Goal: Task Accomplishment & Management: Manage account settings

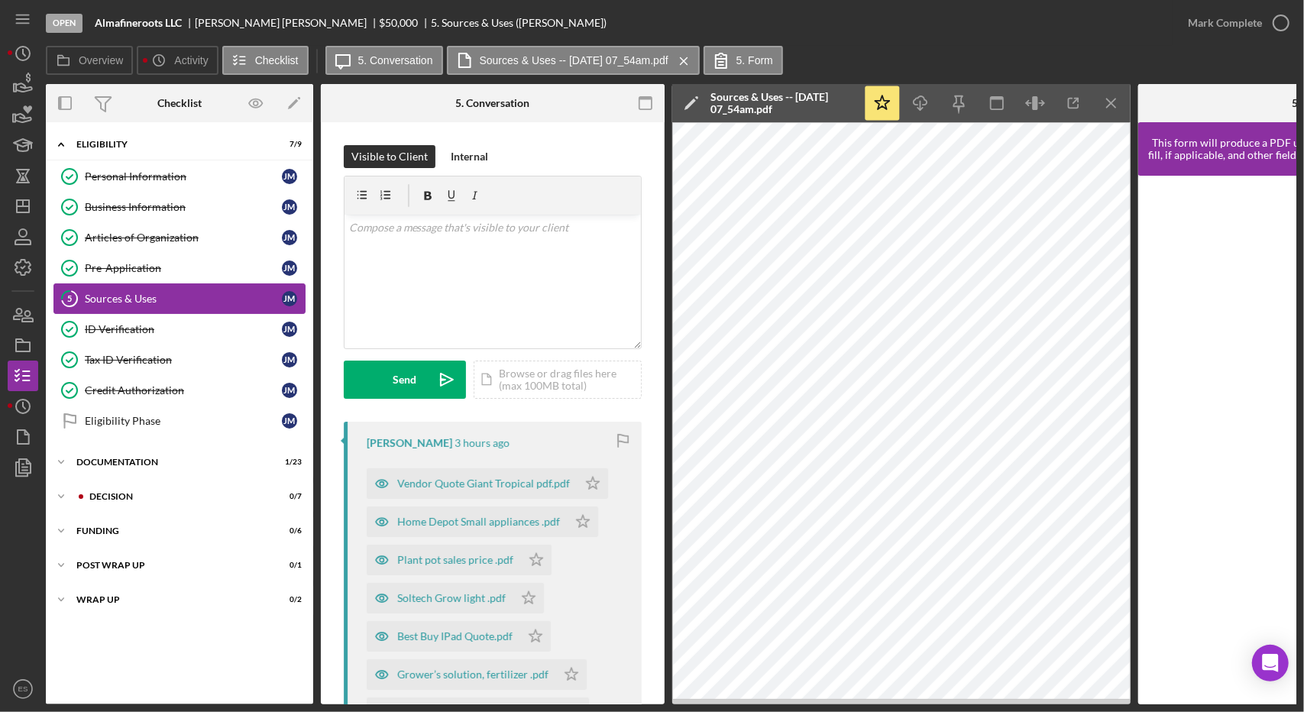
scroll to position [702, 0]
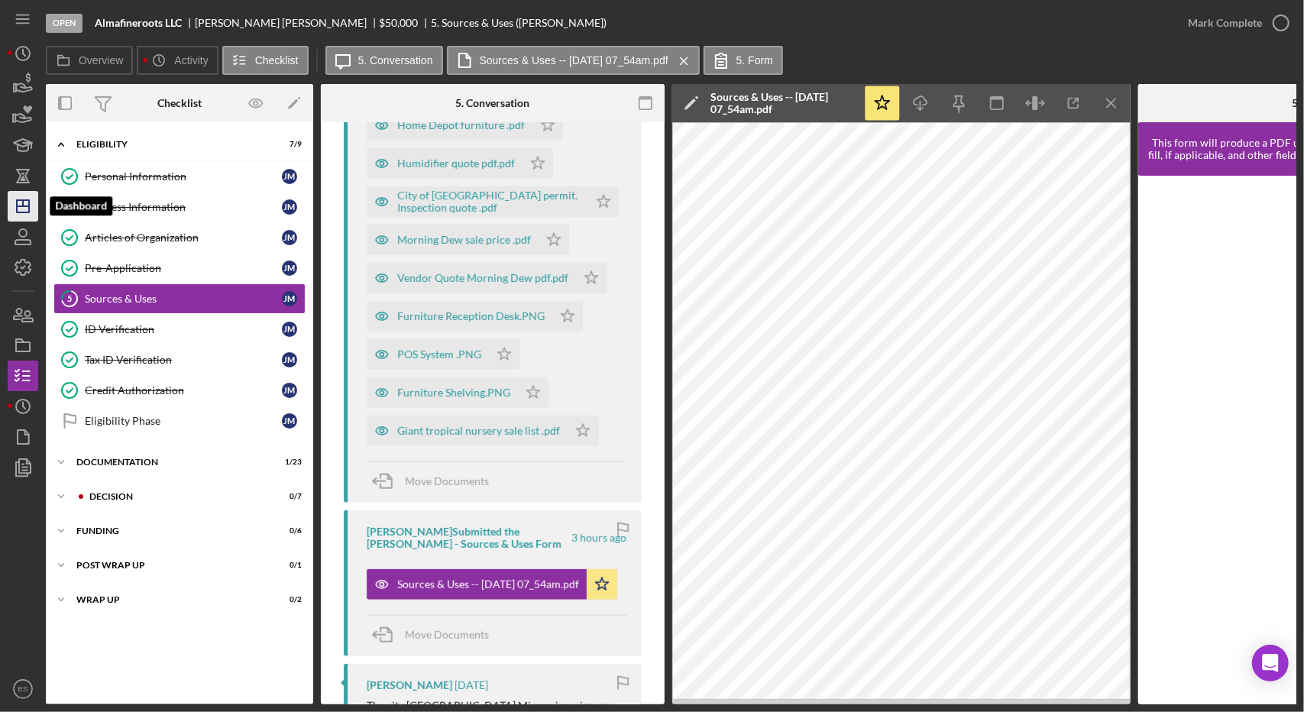
click at [20, 206] on line "button" at bounding box center [23, 206] width 12 height 0
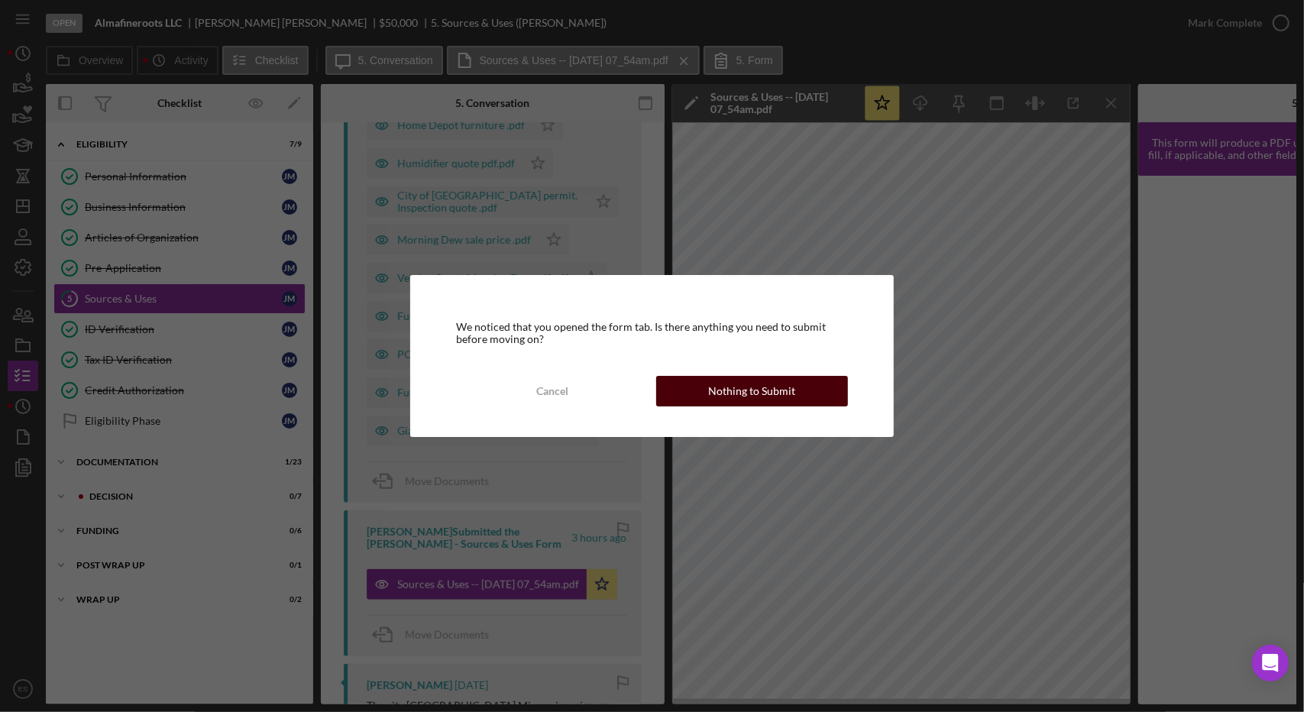
click at [747, 404] on div "Nothing to Submit" at bounding box center [751, 391] width 87 height 31
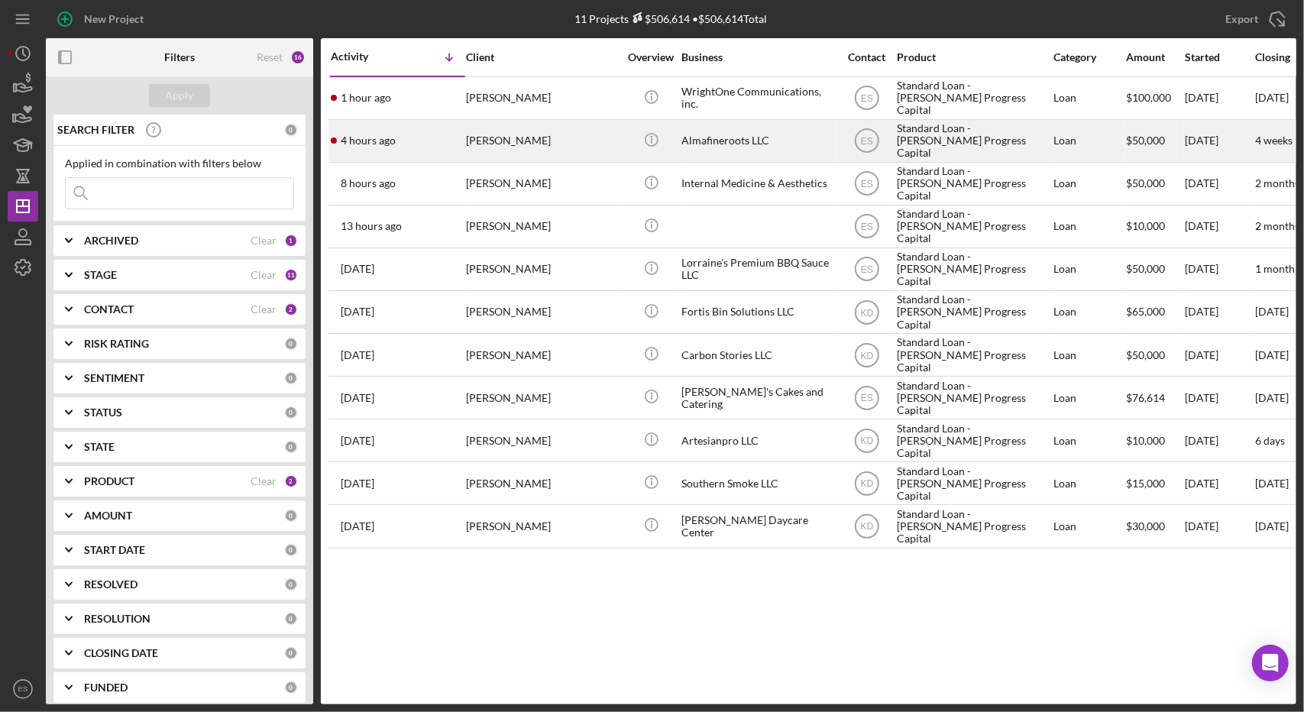
click at [773, 147] on div "Almafineroots LLC" at bounding box center [758, 141] width 153 height 40
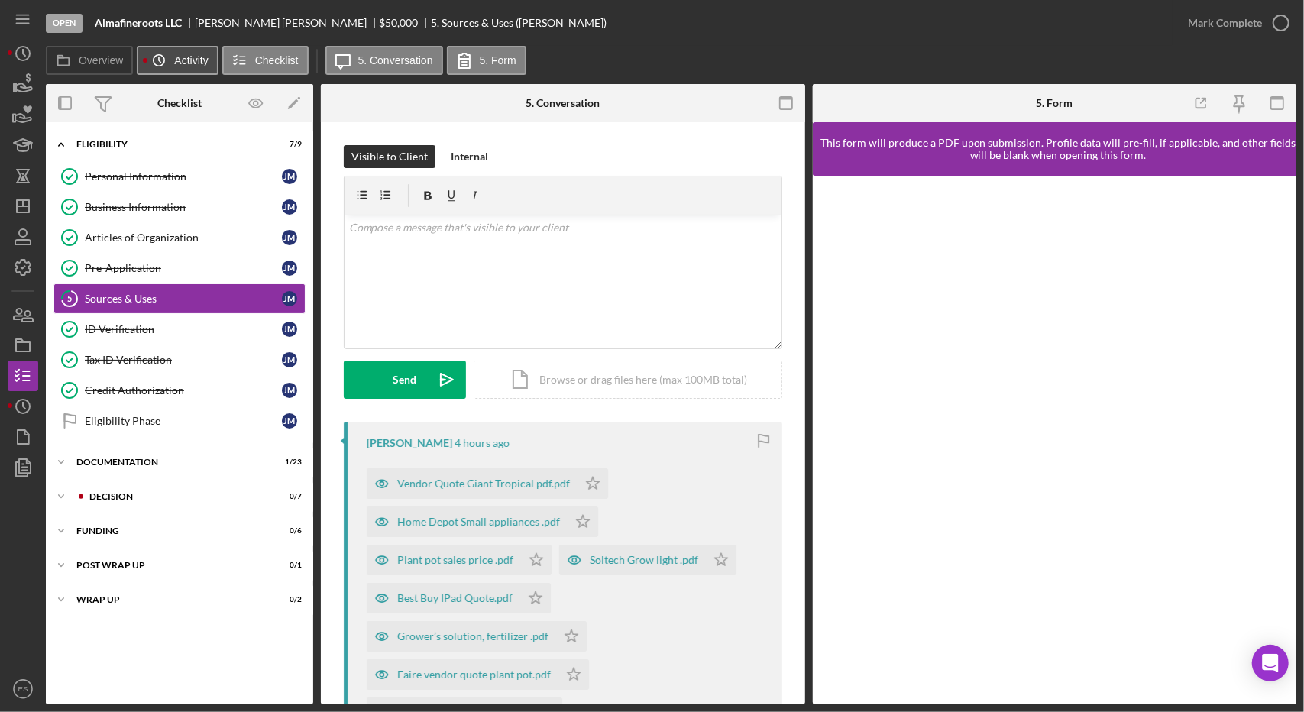
click at [191, 55] on label "Activity" at bounding box center [191, 60] width 34 height 12
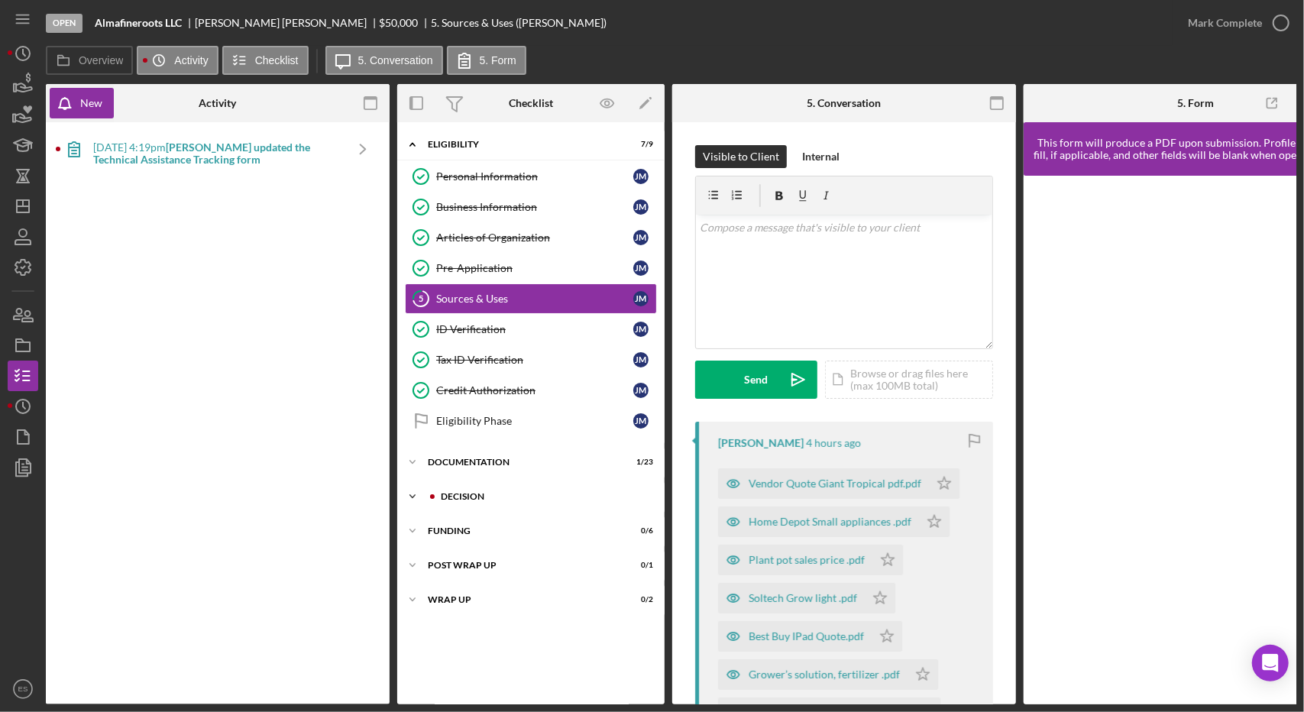
click at [484, 494] on div "Decision" at bounding box center [543, 496] width 205 height 9
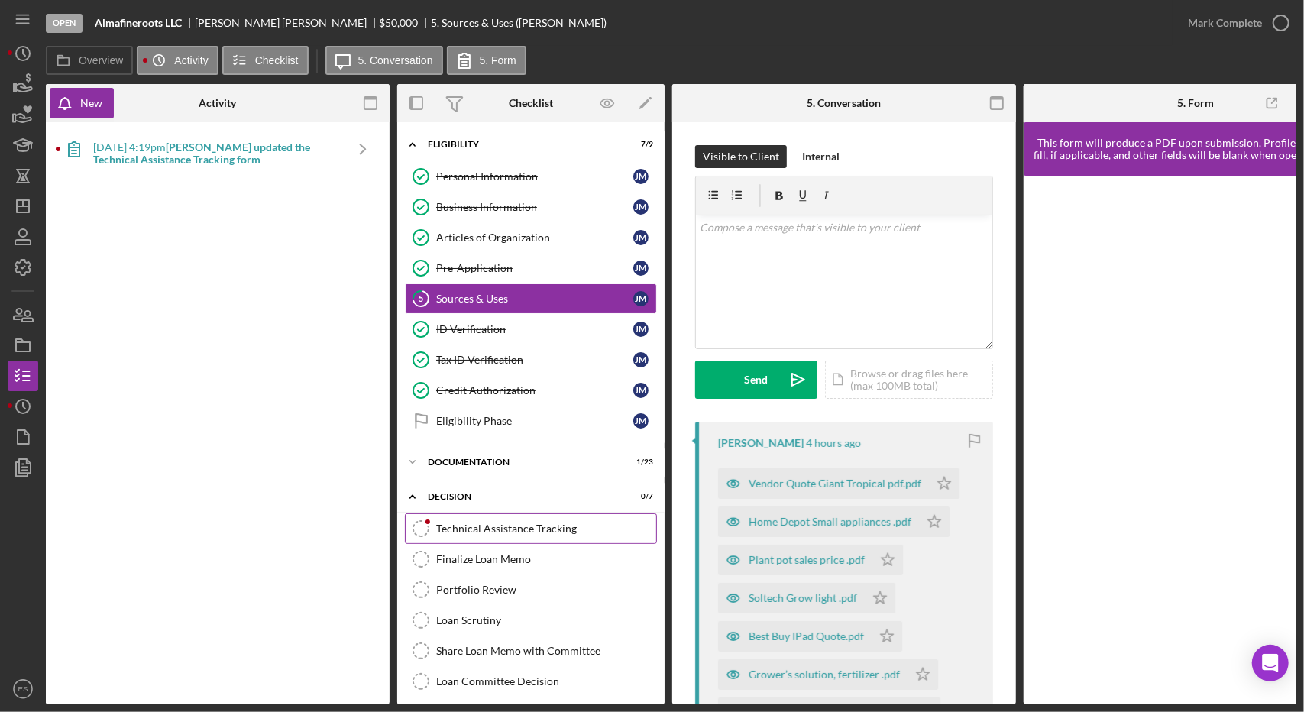
click at [507, 526] on div "Technical Assistance Tracking" at bounding box center [546, 529] width 220 height 12
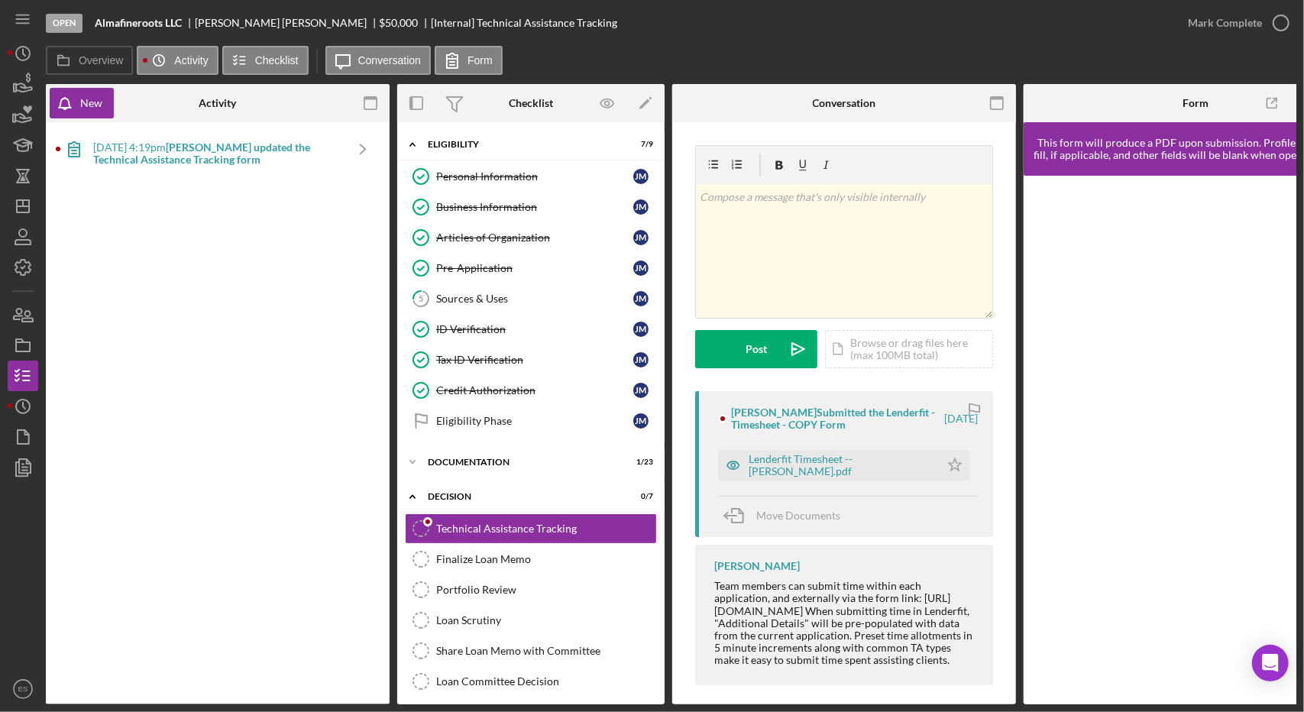
scroll to position [28, 0]
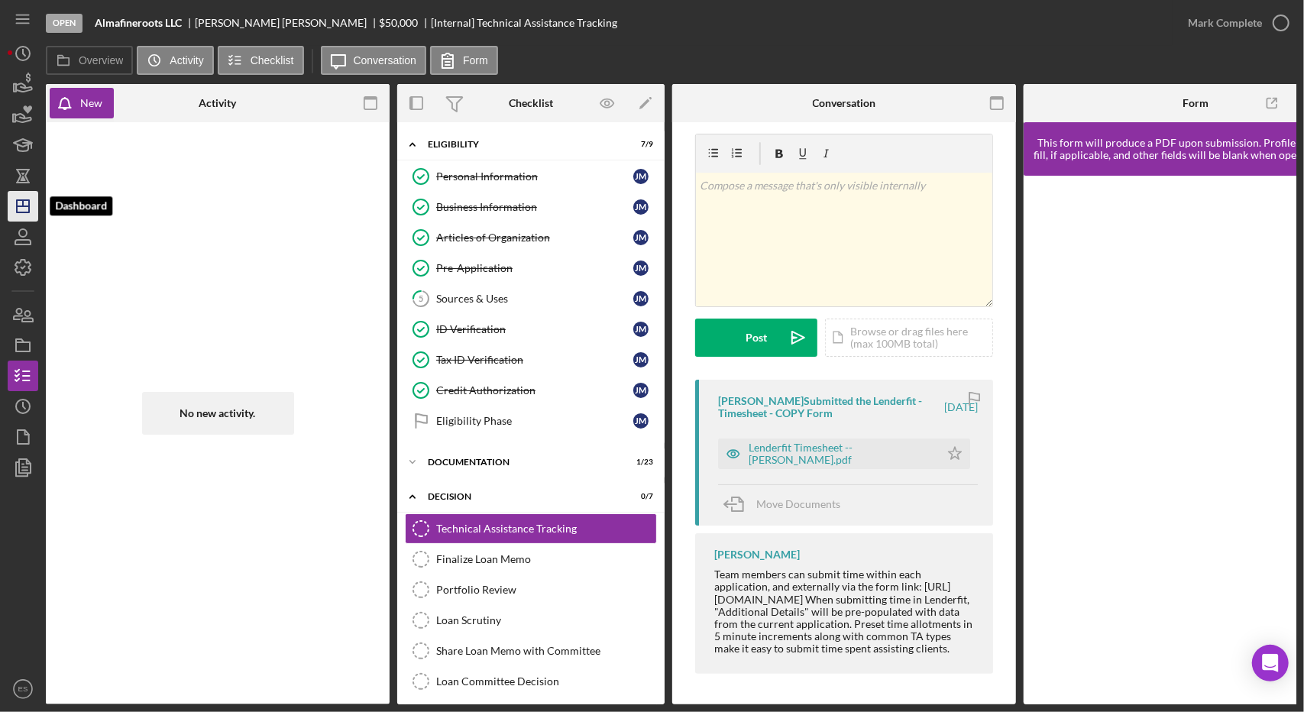
click at [12, 210] on icon "Icon/Dashboard" at bounding box center [23, 206] width 38 height 38
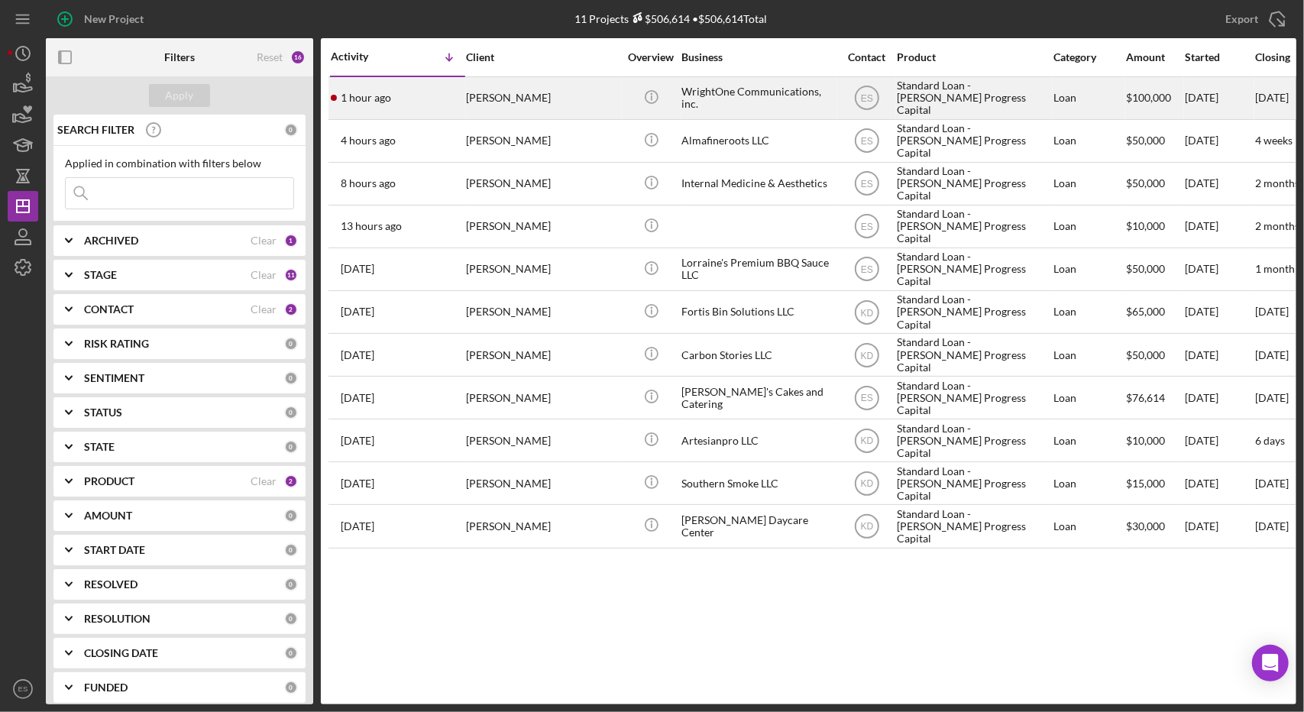
click at [776, 92] on div "WrightOne Communications, inc." at bounding box center [758, 98] width 153 height 40
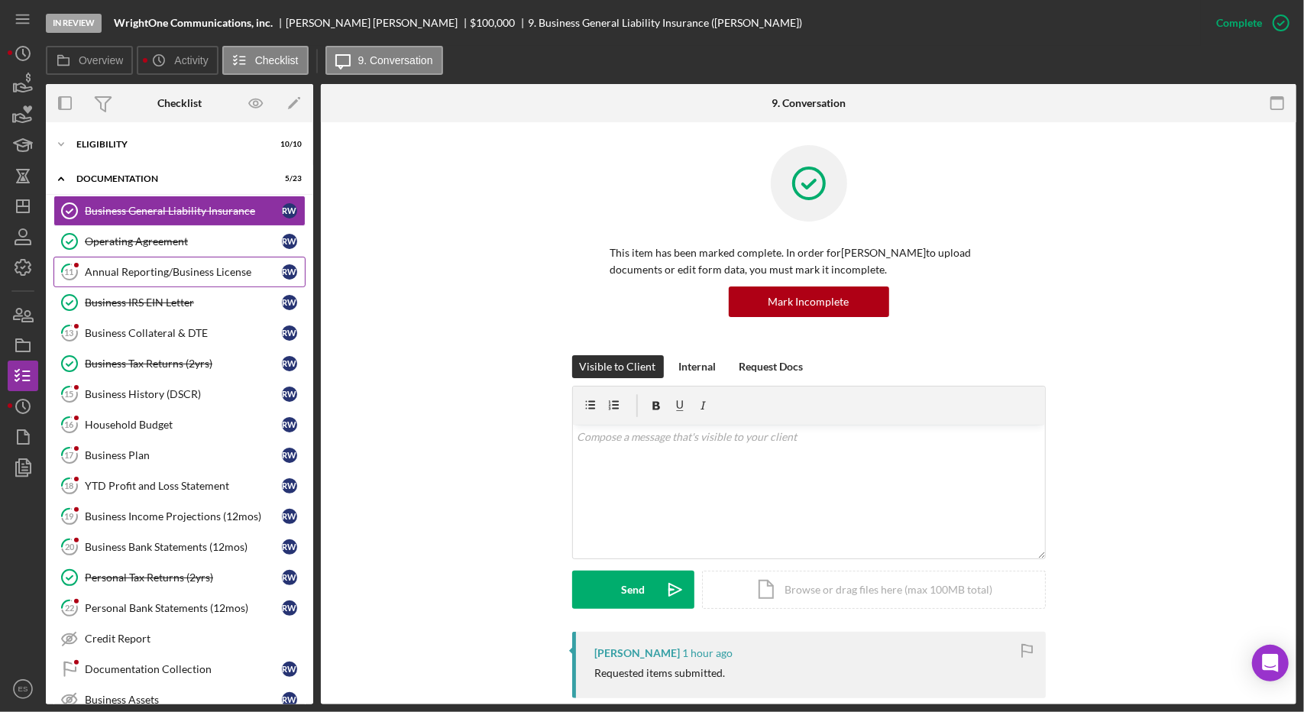
click at [147, 267] on div "Annual Reporting/Business License" at bounding box center [183, 272] width 197 height 12
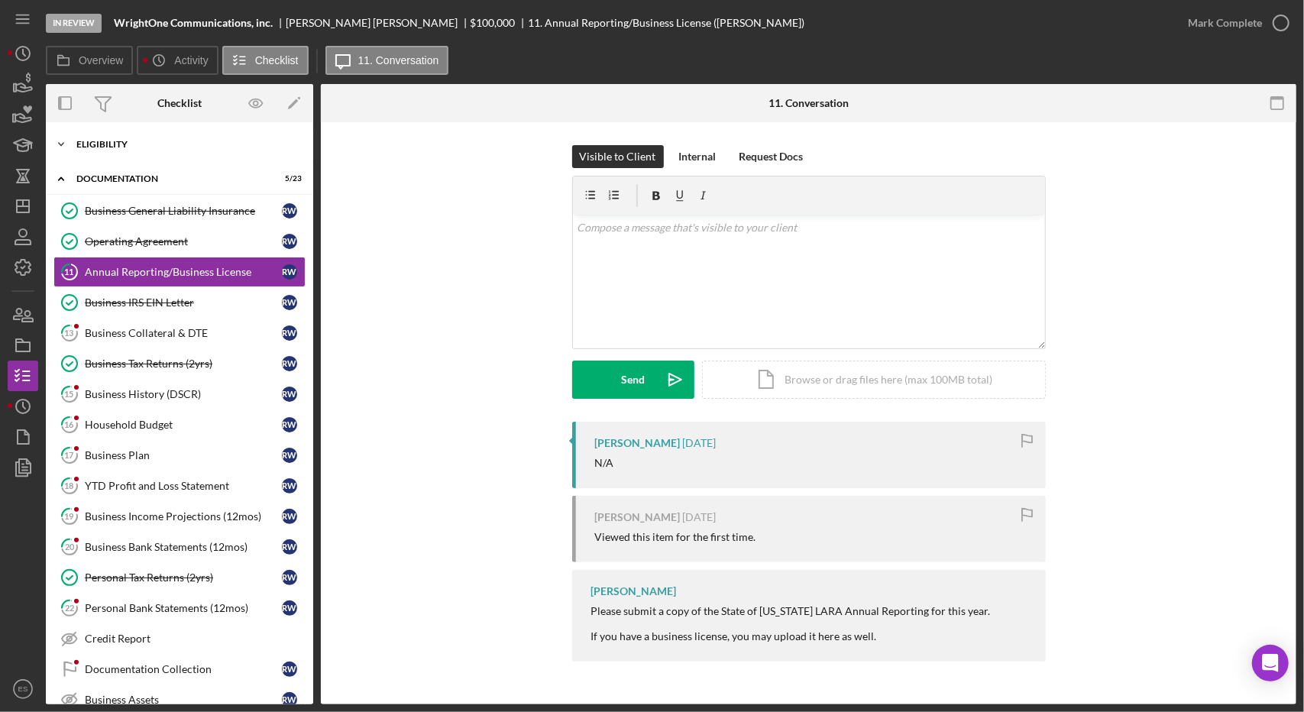
click at [98, 147] on div "Eligibility" at bounding box center [185, 144] width 218 height 9
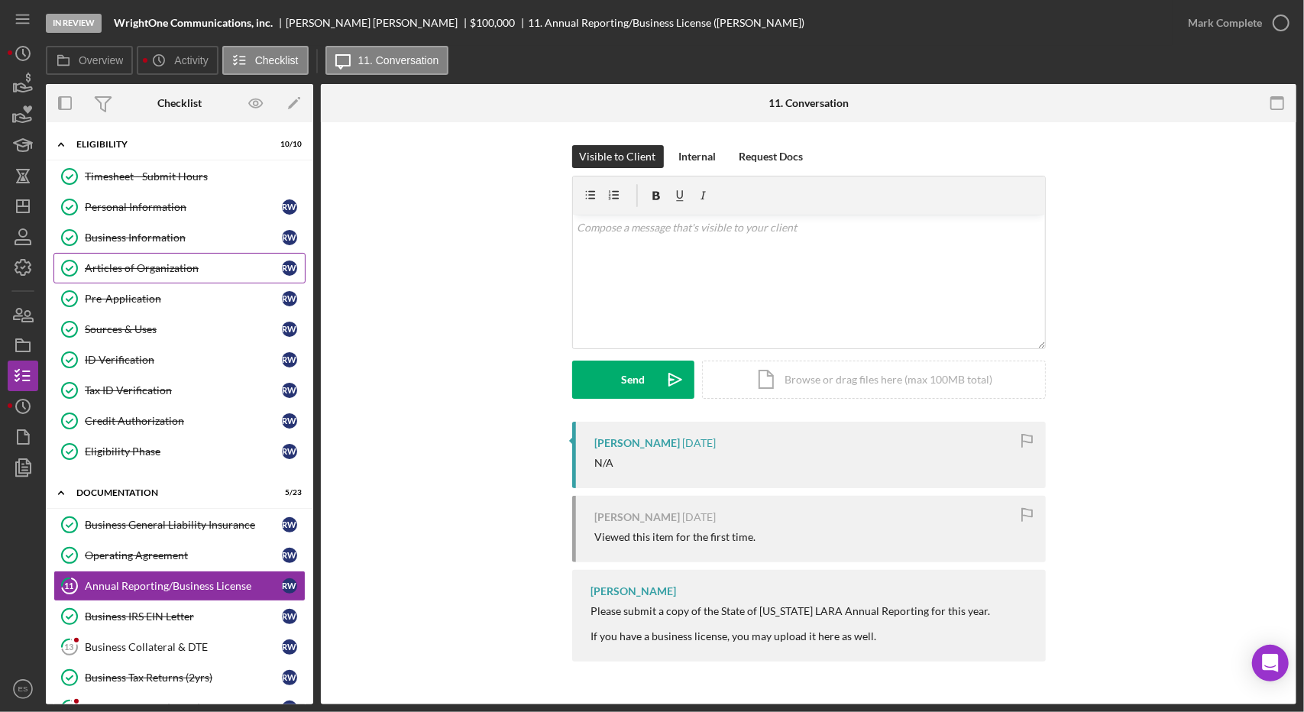
click at [138, 265] on div "Articles of Organization" at bounding box center [183, 268] width 197 height 12
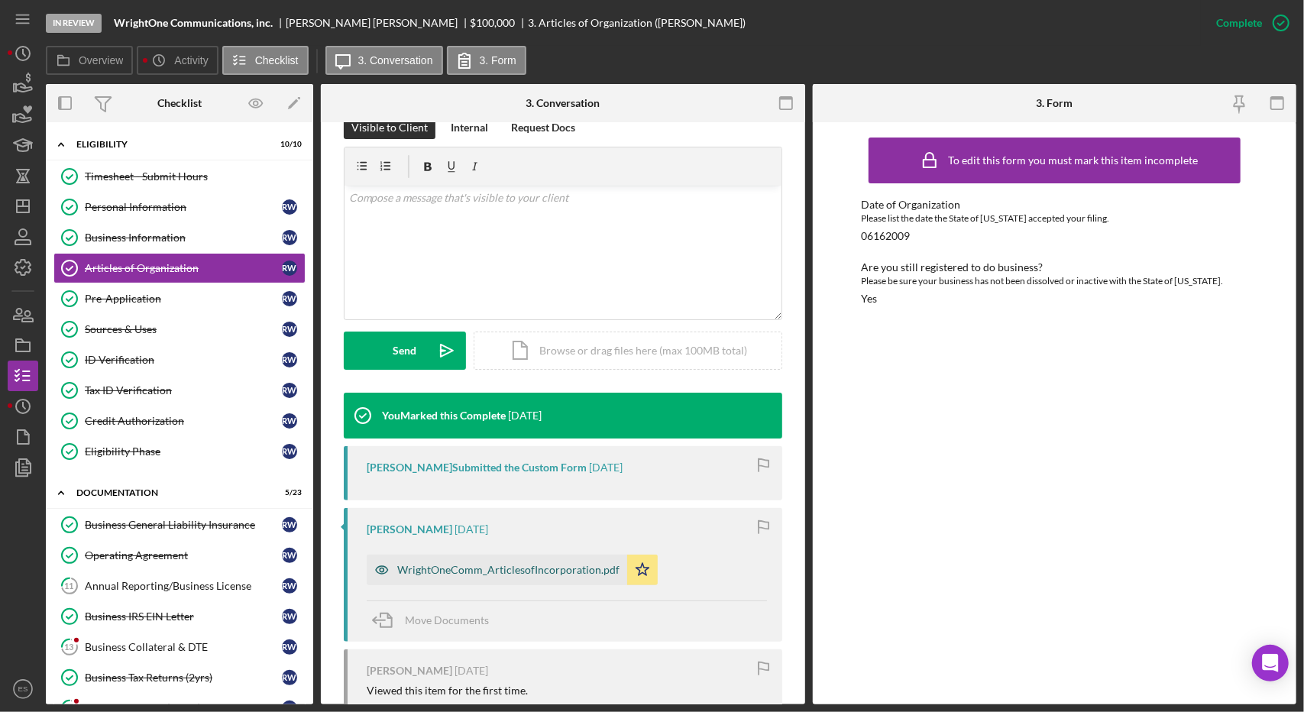
click at [530, 564] on div "WrightOneComm_ArticlesofIncorporation.pdf" at bounding box center [508, 570] width 222 height 12
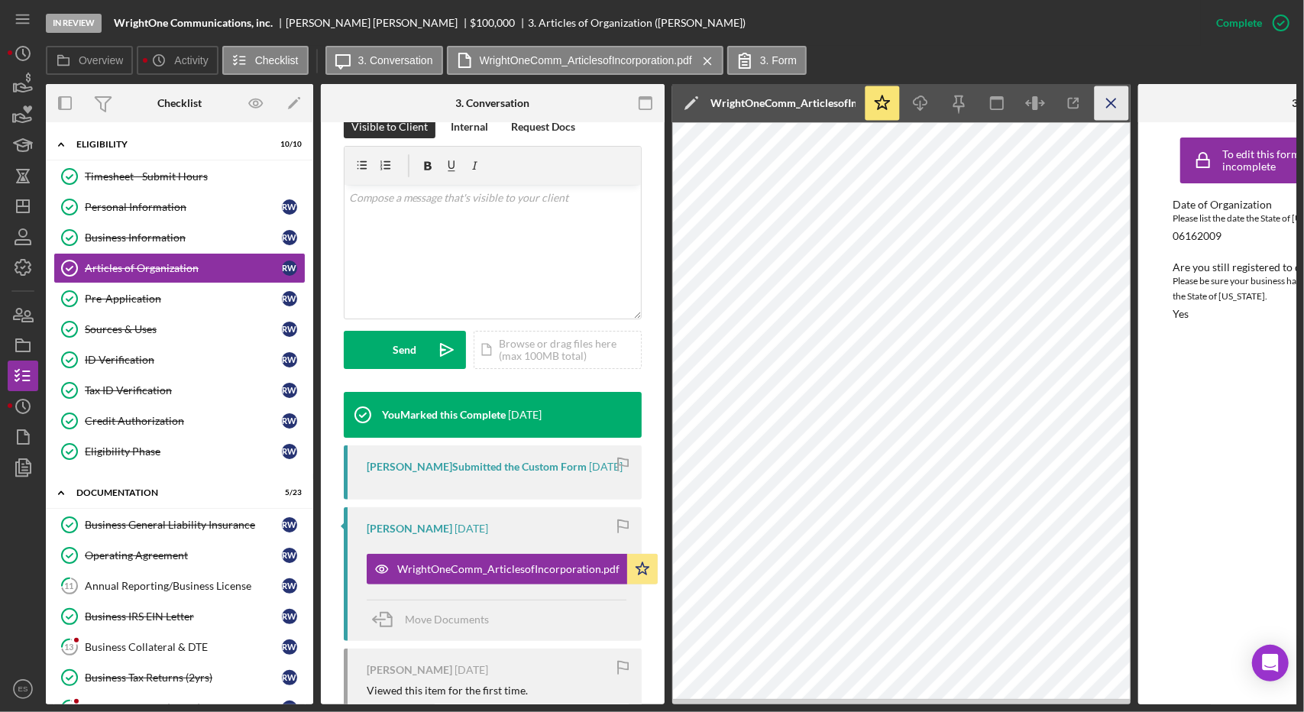
click at [1114, 99] on line "button" at bounding box center [1111, 103] width 8 height 8
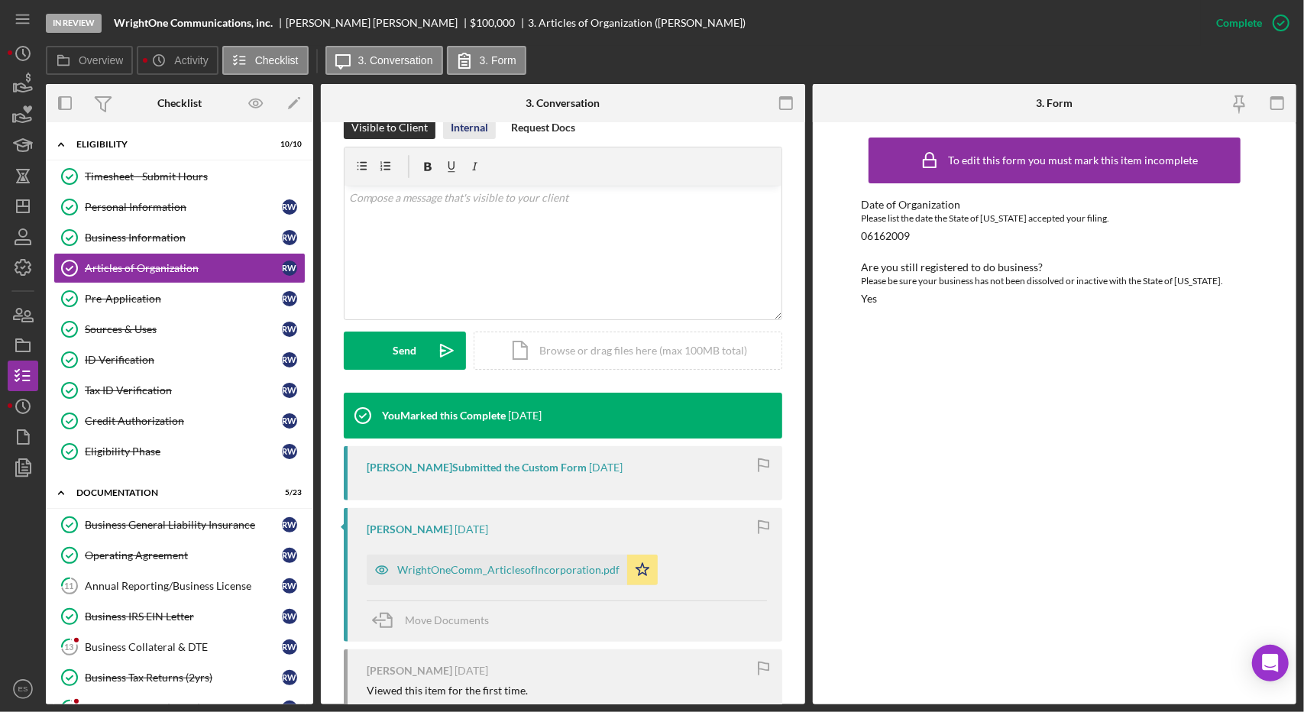
click at [481, 129] on div "Internal" at bounding box center [469, 127] width 37 height 23
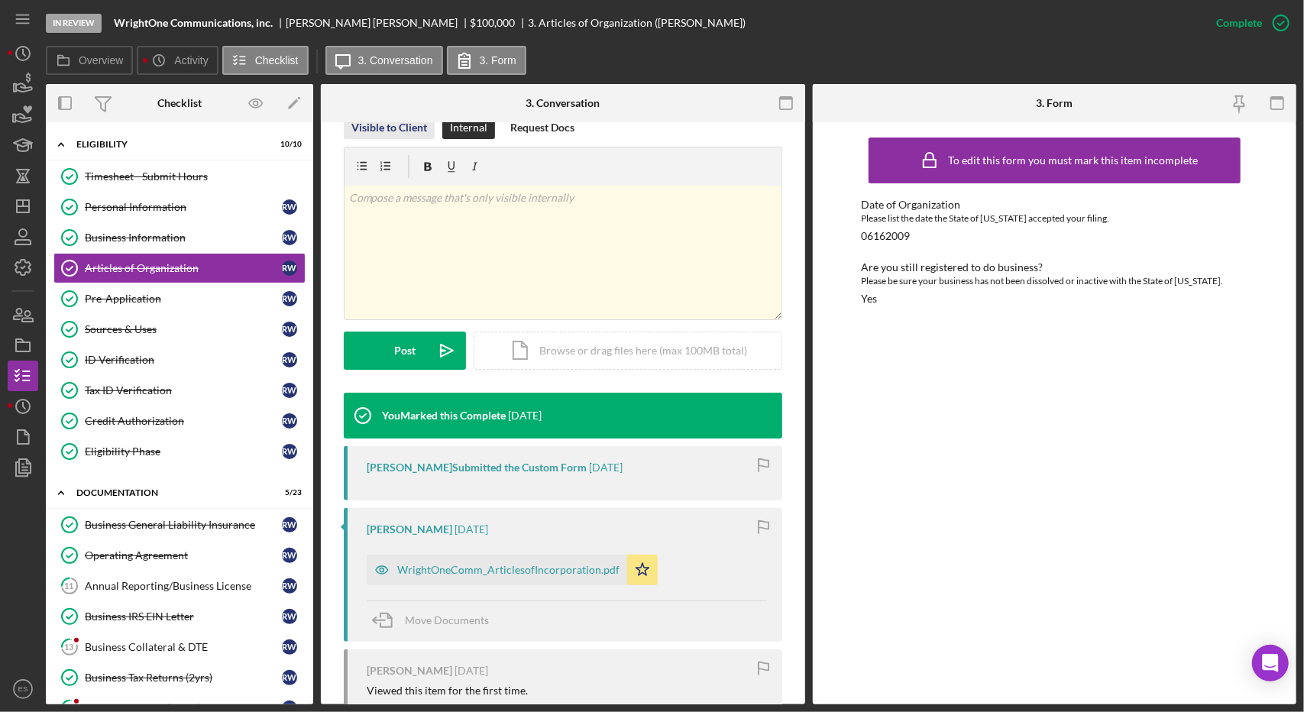
click at [403, 129] on div "Visible to Client" at bounding box center [390, 127] width 76 height 23
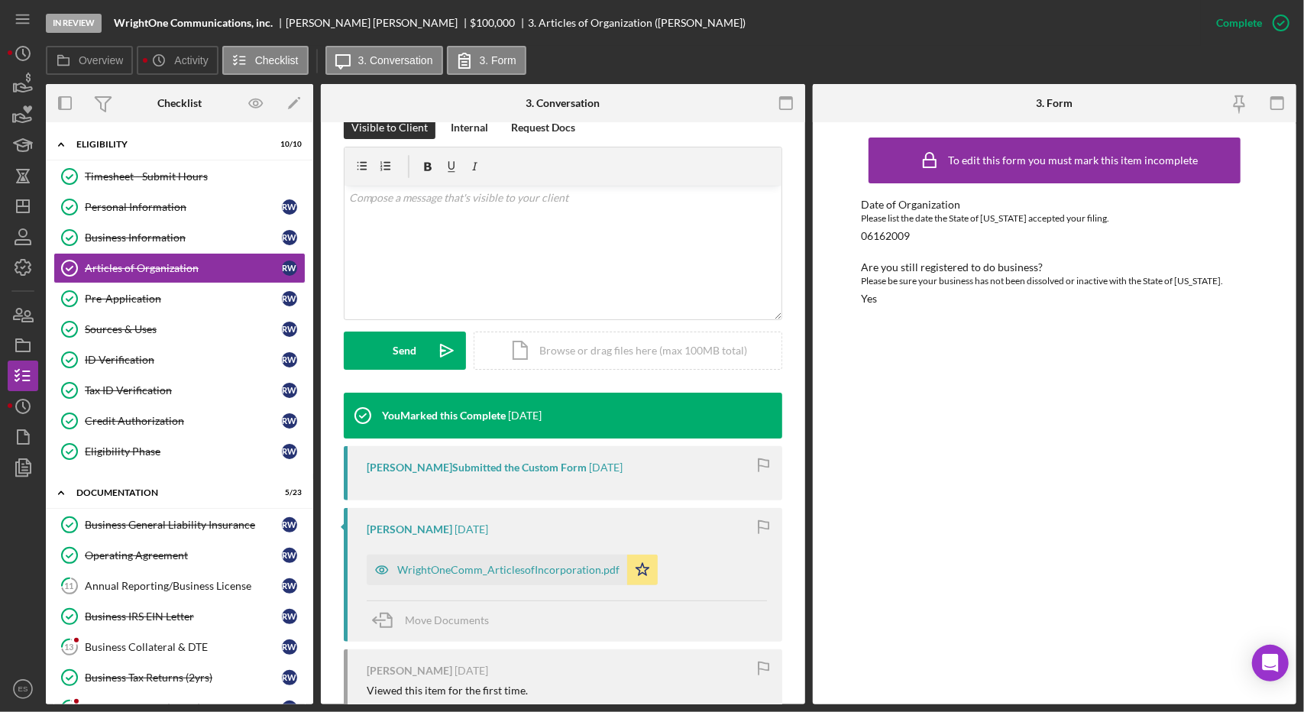
click at [534, 377] on div "Visible to Client Internal Request Docs v Color teal Color pink Remove color Ad…" at bounding box center [563, 254] width 439 height 277
click at [157, 586] on link "11 Annual Reporting/Business License R W" at bounding box center [179, 586] width 252 height 31
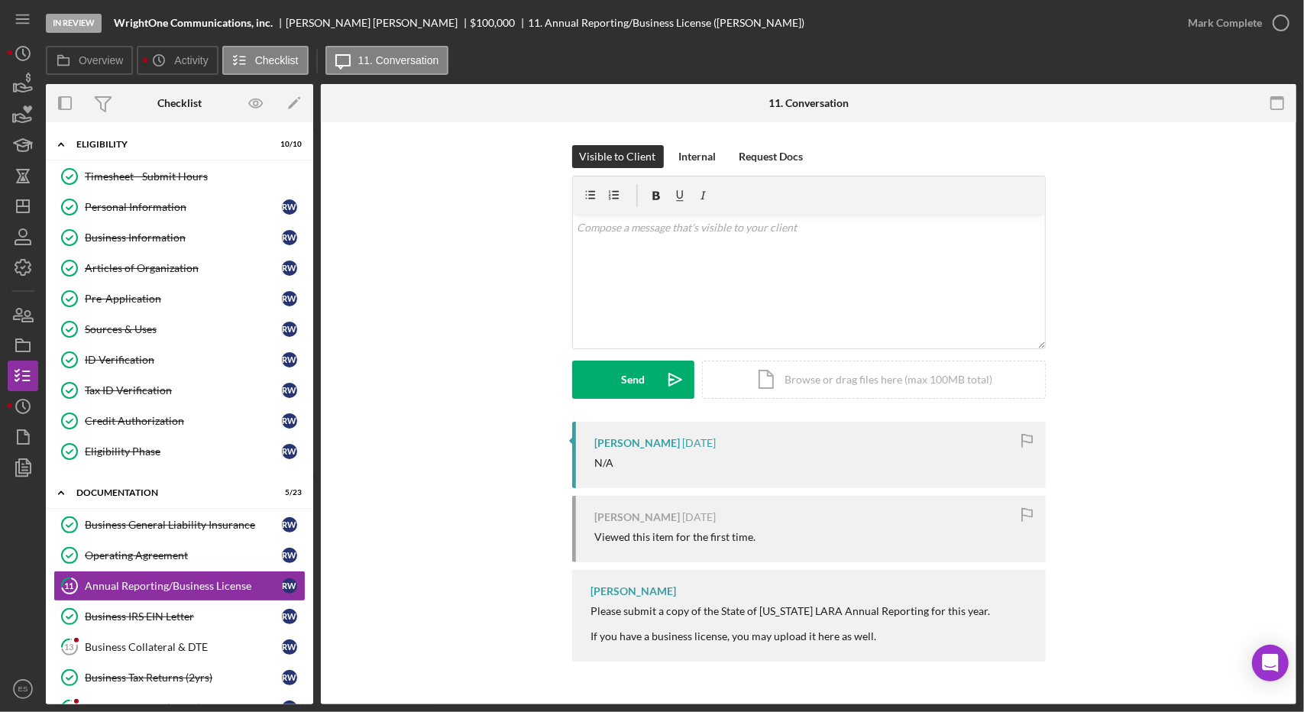
click at [790, 356] on form "v Color teal Color pink Remove color Add row above Add row below Add column bef…" at bounding box center [809, 287] width 474 height 223
click at [795, 387] on div "Icon/Document Browse or drag files here (max 100MB total) Tap to choose files o…" at bounding box center [874, 380] width 344 height 38
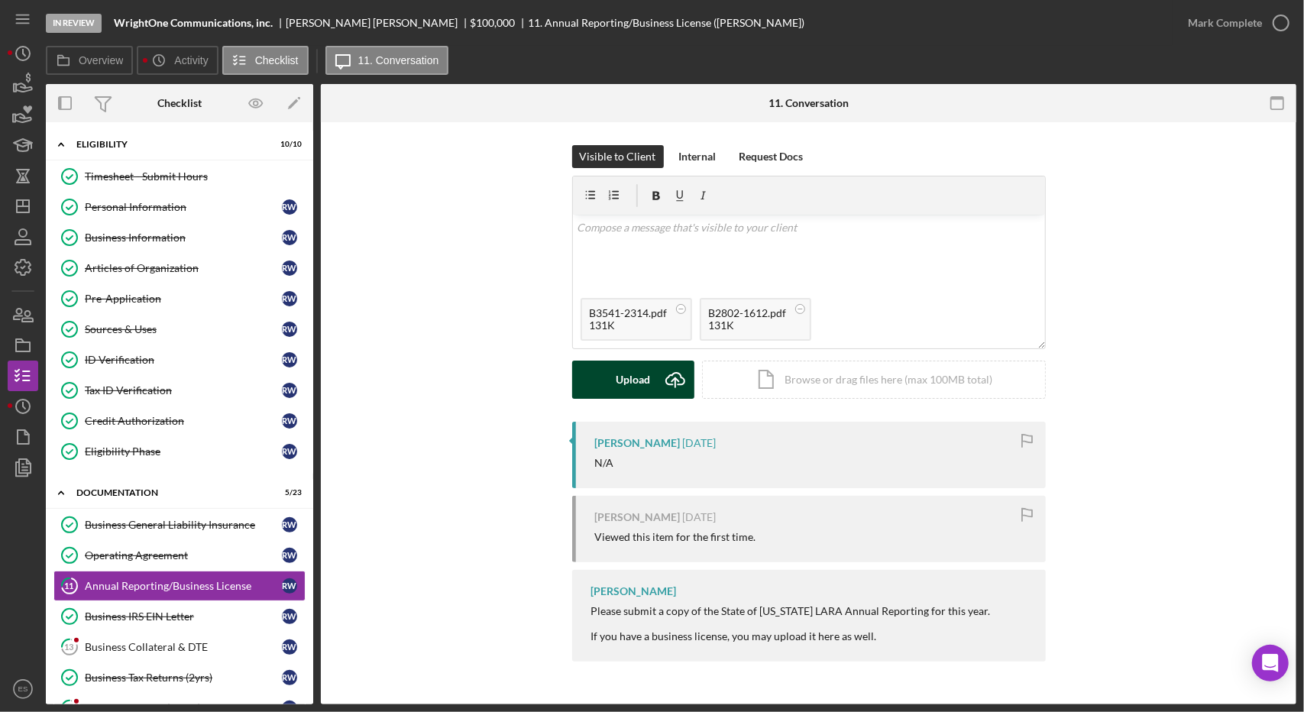
click at [656, 377] on button "Upload Icon/Upload" at bounding box center [633, 380] width 122 height 38
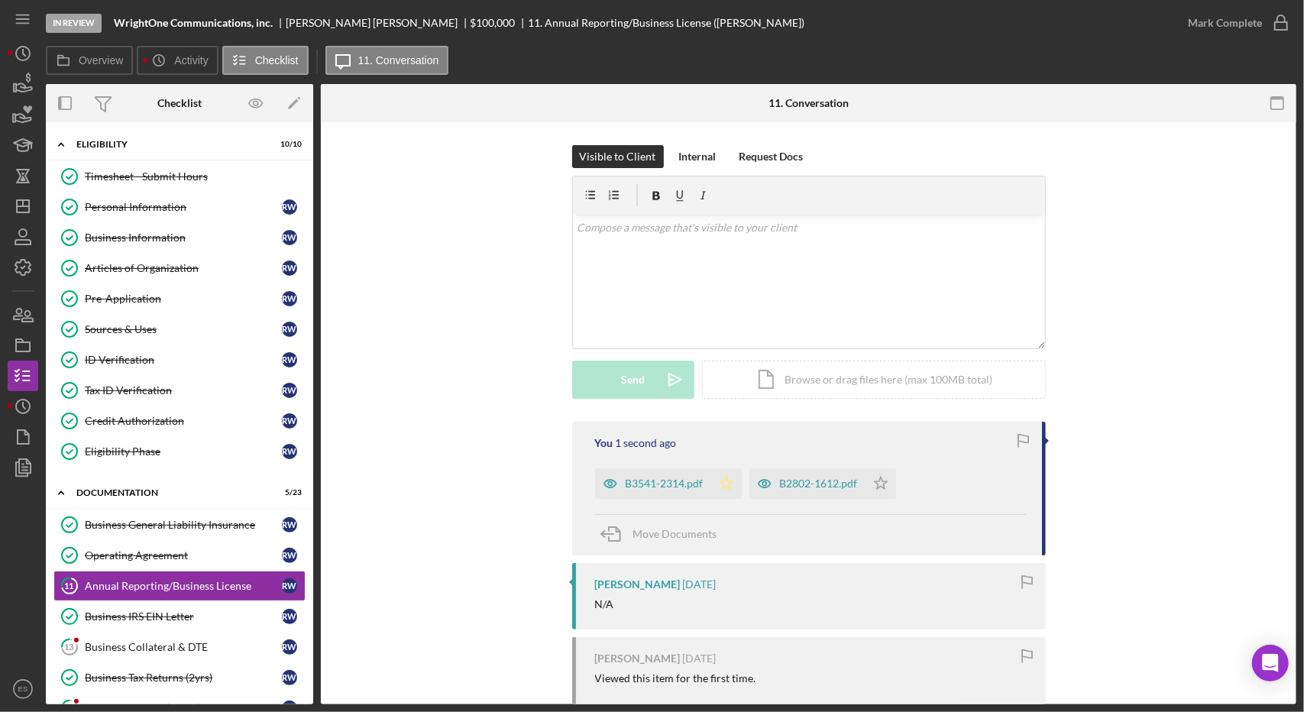
click at [724, 482] on icon "Icon/Star" at bounding box center [726, 483] width 31 height 31
click at [880, 484] on icon "Icon/Star" at bounding box center [881, 483] width 31 height 31
click at [1229, 24] on div "Mark Complete" at bounding box center [1225, 23] width 74 height 31
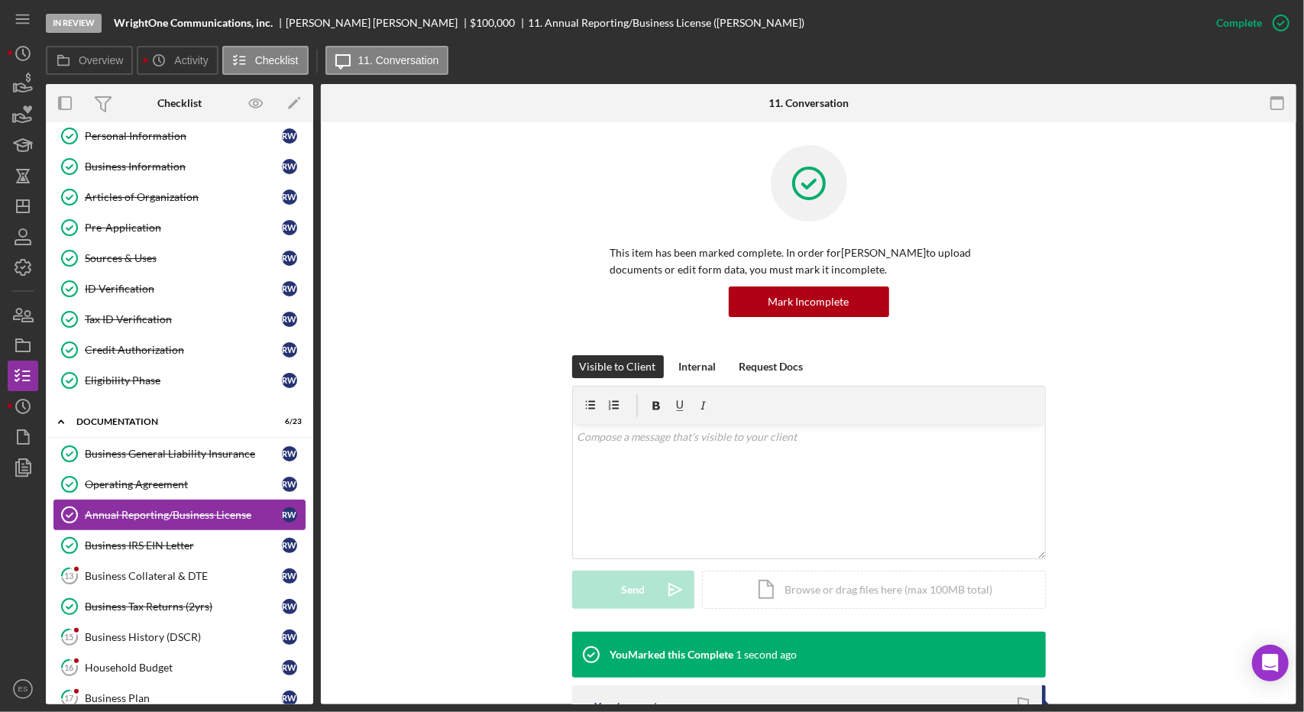
scroll to position [76, 0]
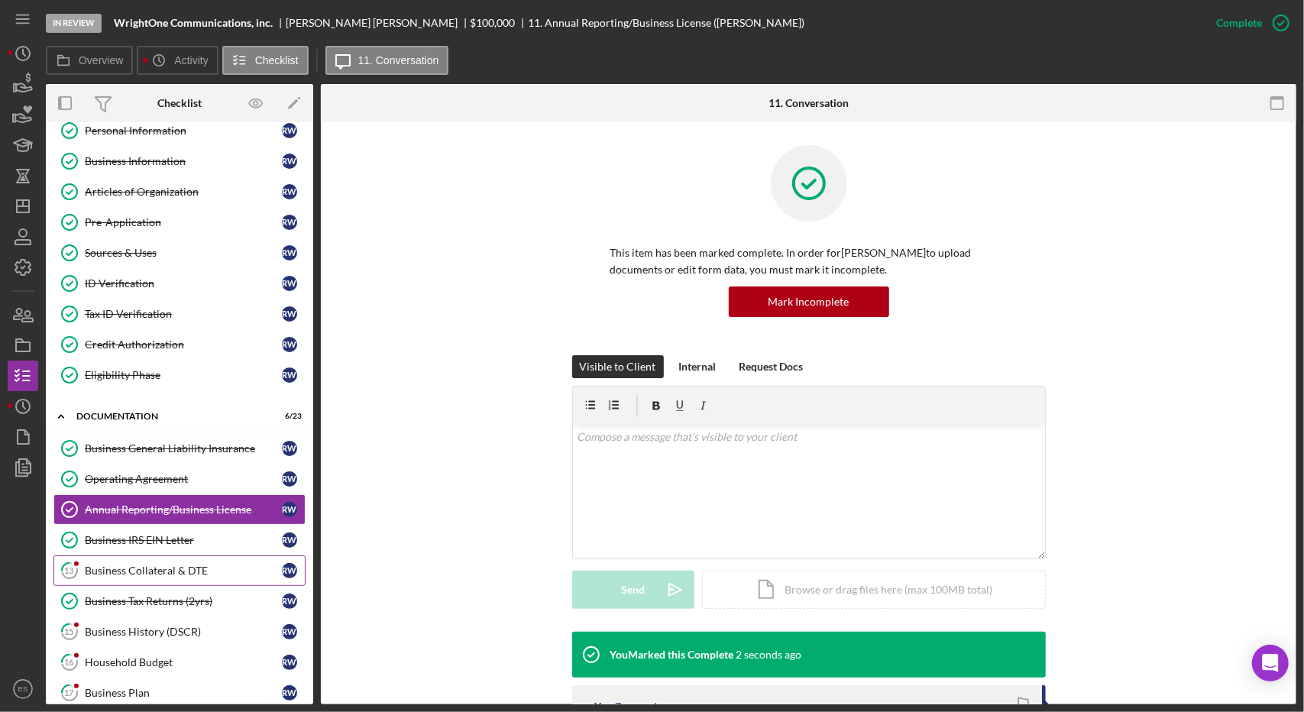
click at [185, 565] on div "Business Collateral & DTE" at bounding box center [183, 571] width 197 height 12
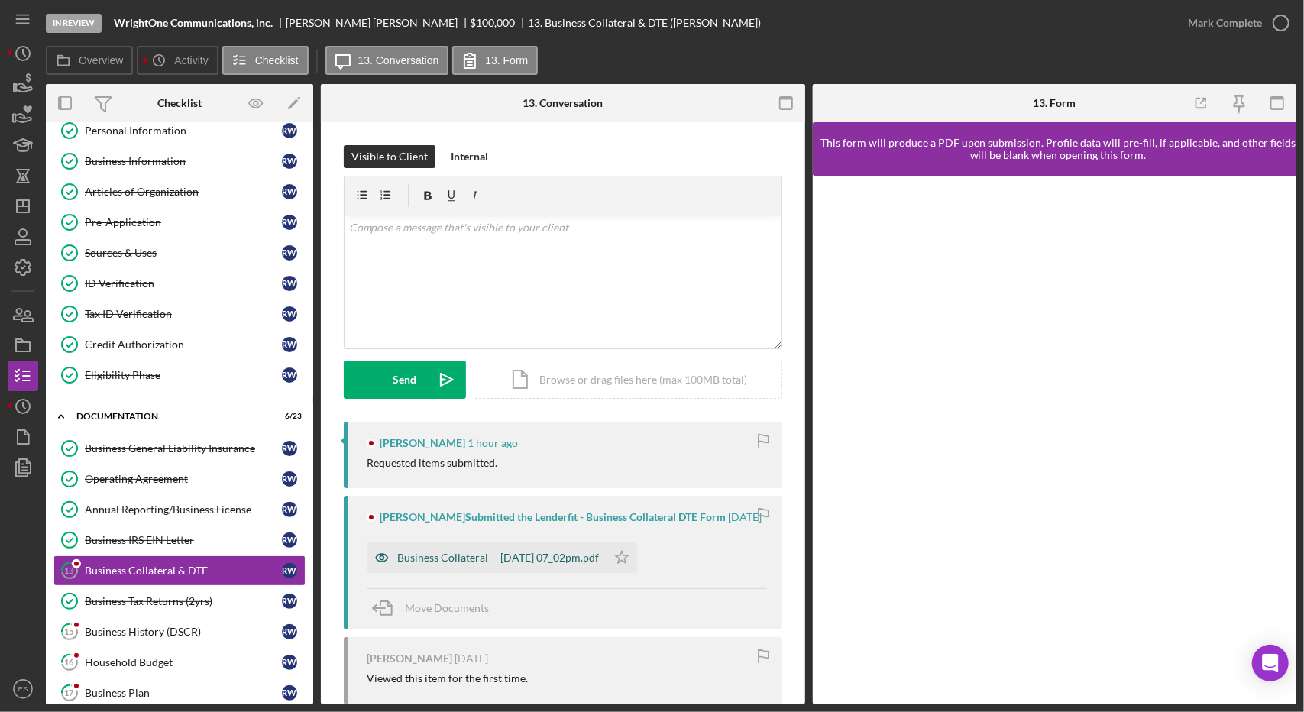
click at [504, 564] on div "Business Collateral -- [DATE] 07_02pm.pdf" at bounding box center [498, 558] width 202 height 12
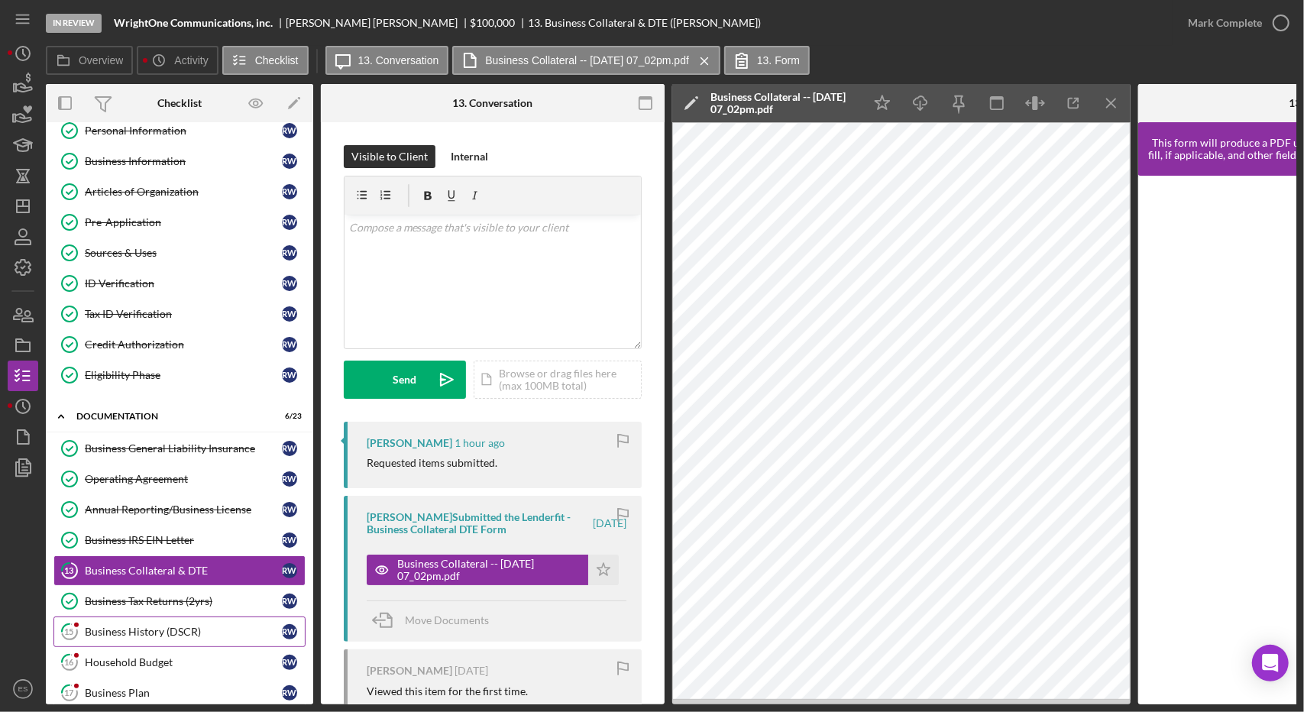
click at [147, 628] on div "Business History (DSCR)" at bounding box center [183, 632] width 197 height 12
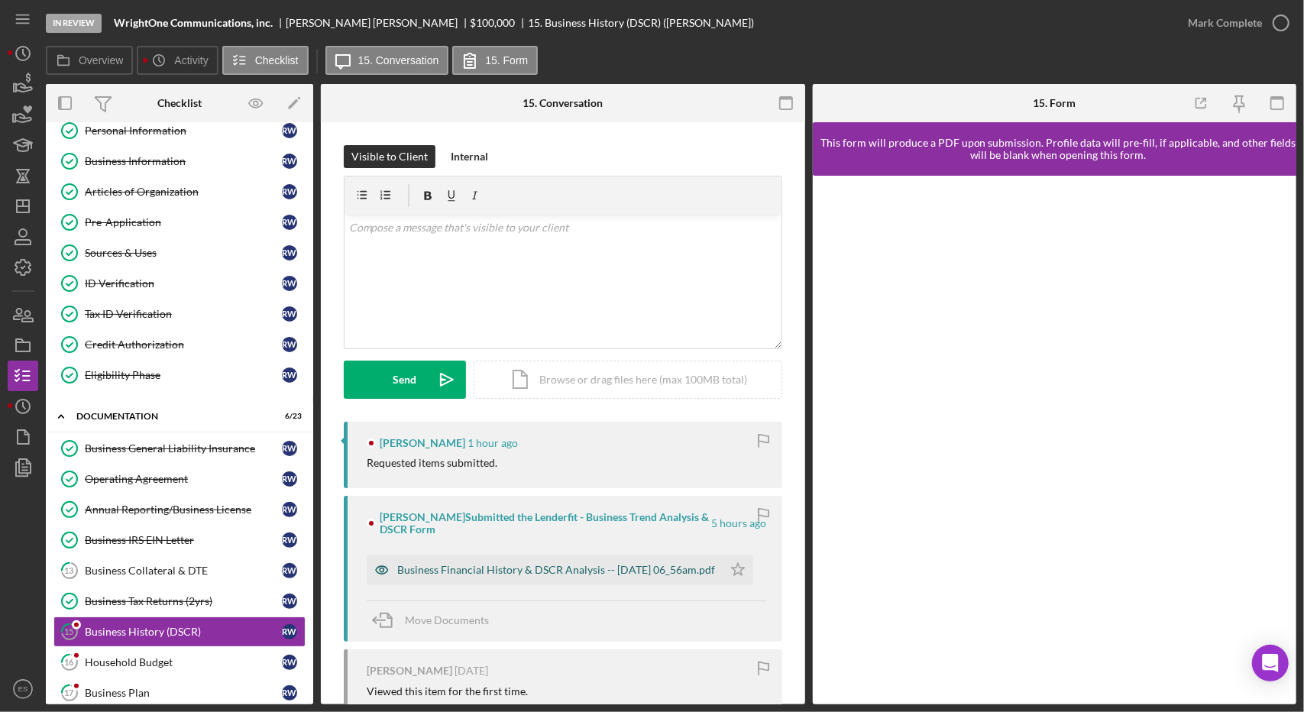
click at [596, 565] on div "Business Financial History & DSCR Analysis -- [DATE] 06_56am.pdf" at bounding box center [556, 570] width 318 height 12
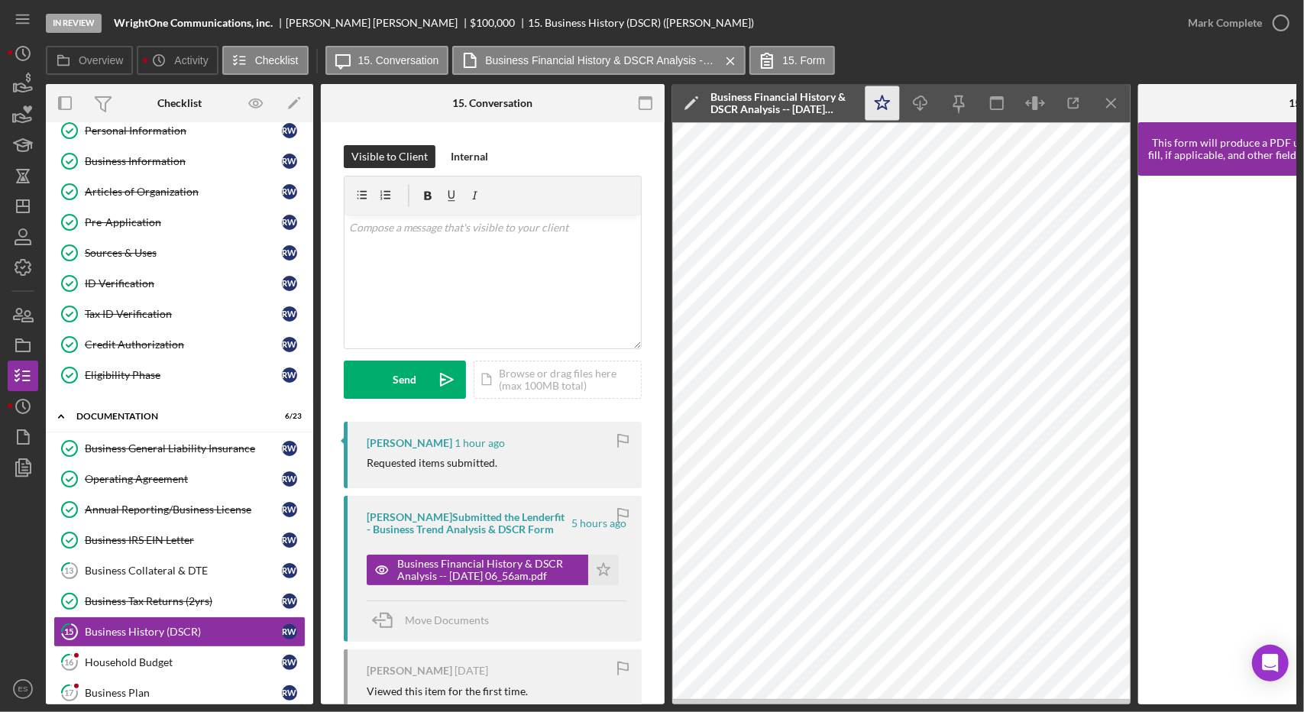
click at [880, 105] on icon "Icon/Star" at bounding box center [883, 103] width 34 height 34
click at [1259, 26] on div "Mark Complete" at bounding box center [1225, 23] width 74 height 31
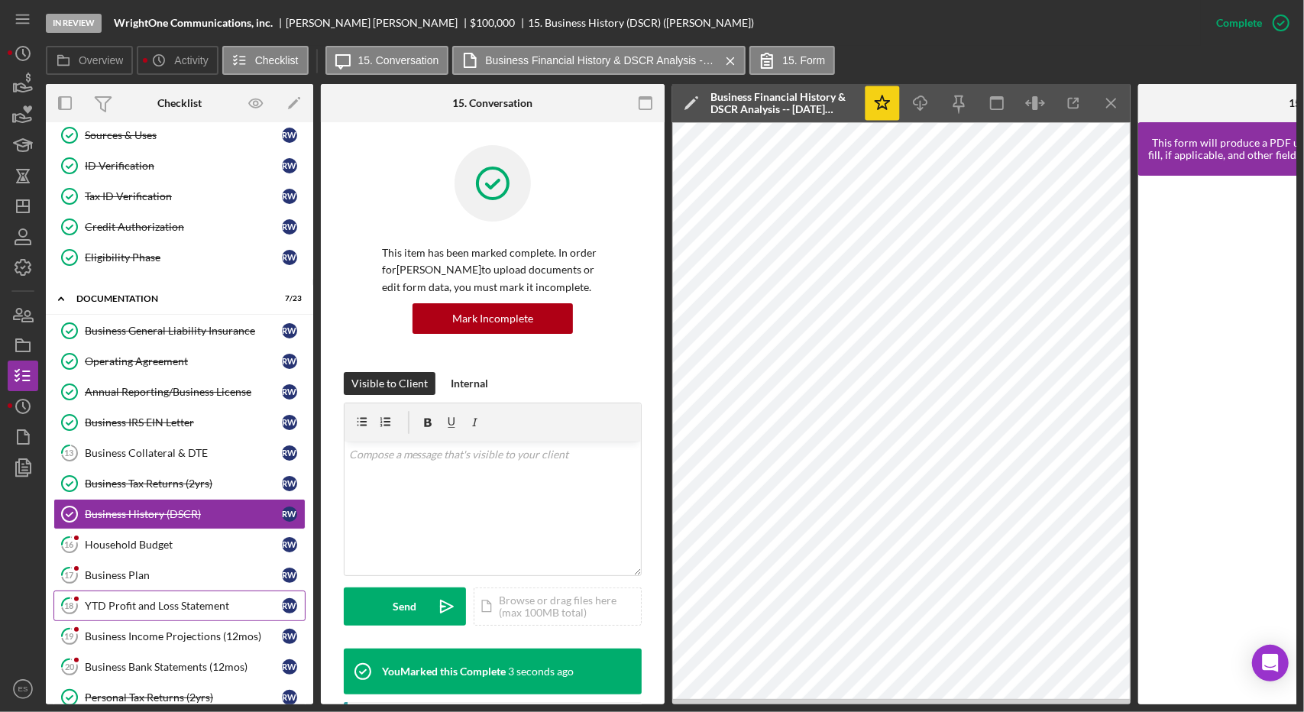
scroll to position [262, 0]
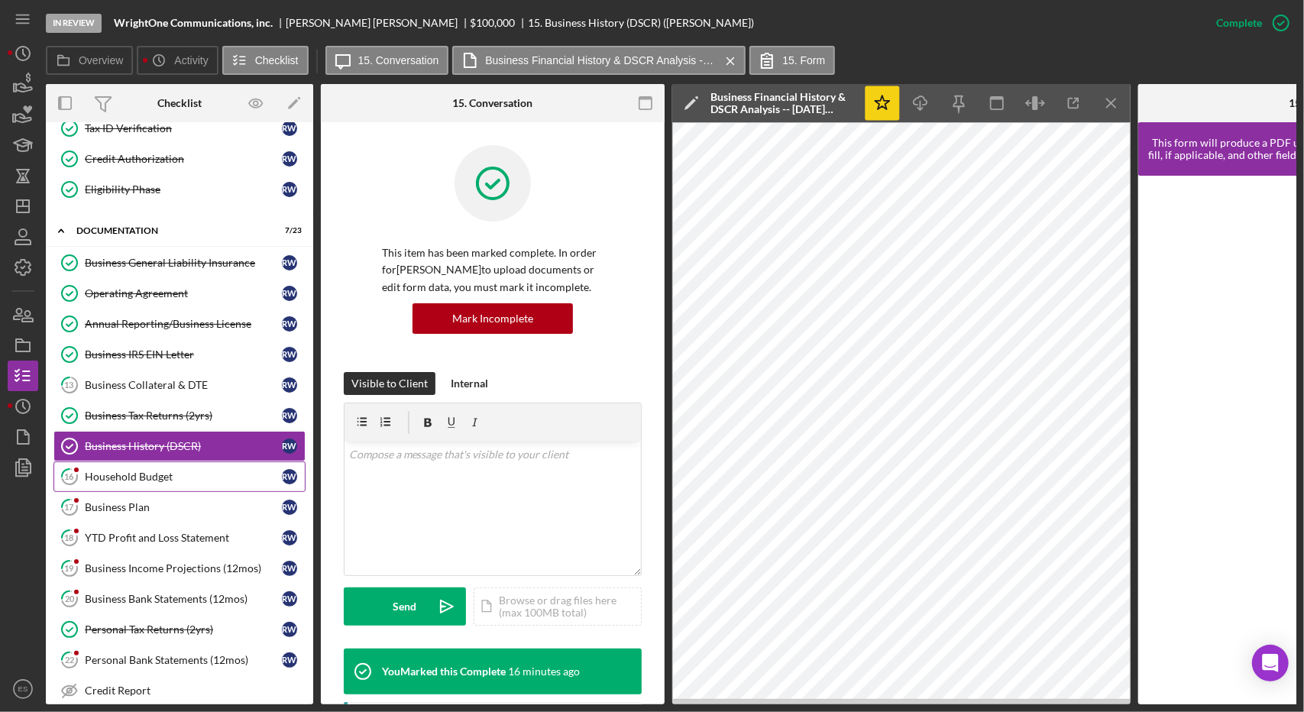
click at [133, 462] on link "16 Household Budget R W" at bounding box center [179, 477] width 252 height 31
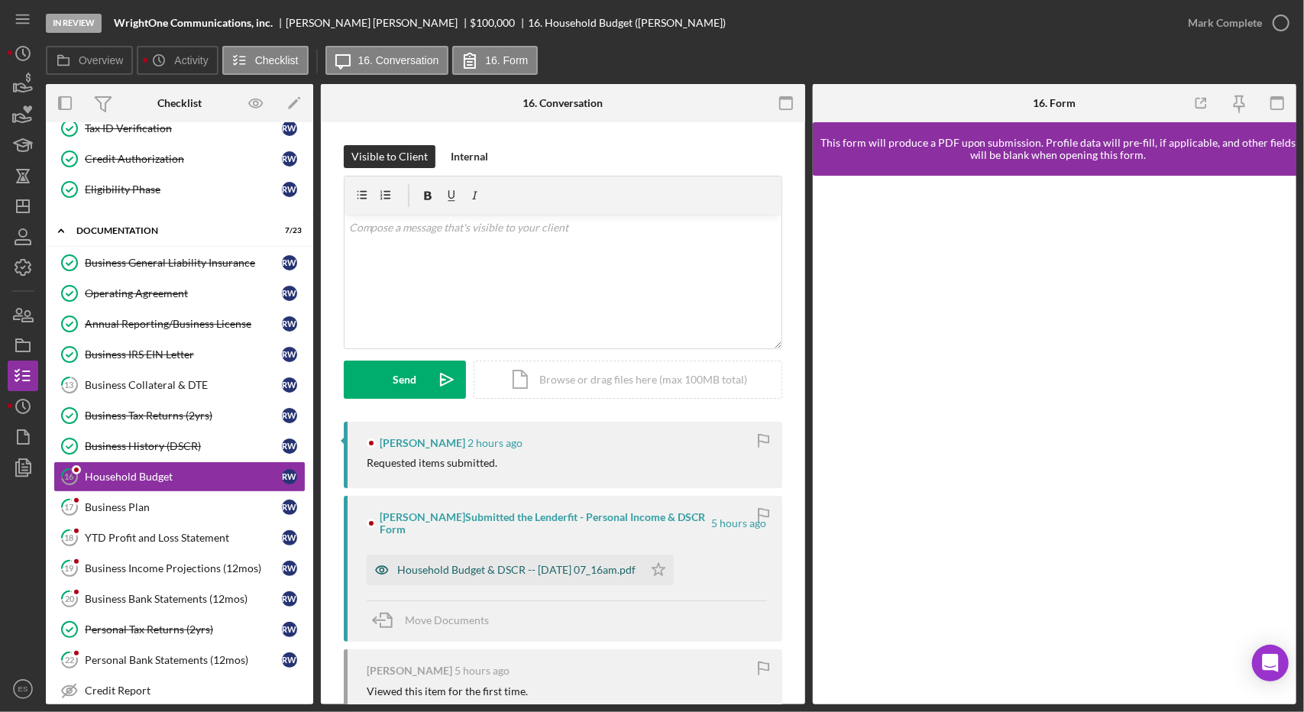
click at [543, 566] on div "Household Budget & DSCR -- [DATE] 07_16am.pdf" at bounding box center [516, 570] width 238 height 12
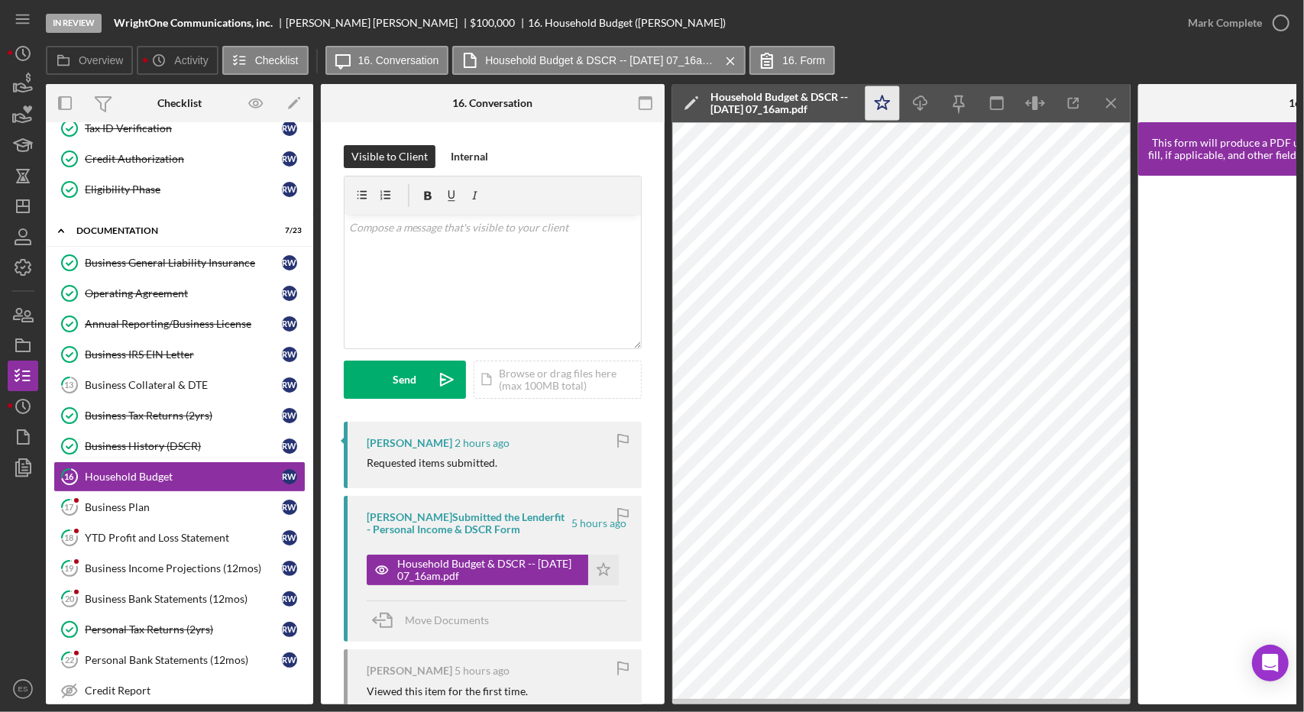
click at [888, 102] on polygon "button" at bounding box center [883, 103] width 15 height 14
click at [1119, 102] on icon "Icon/Menu Close" at bounding box center [1112, 103] width 34 height 34
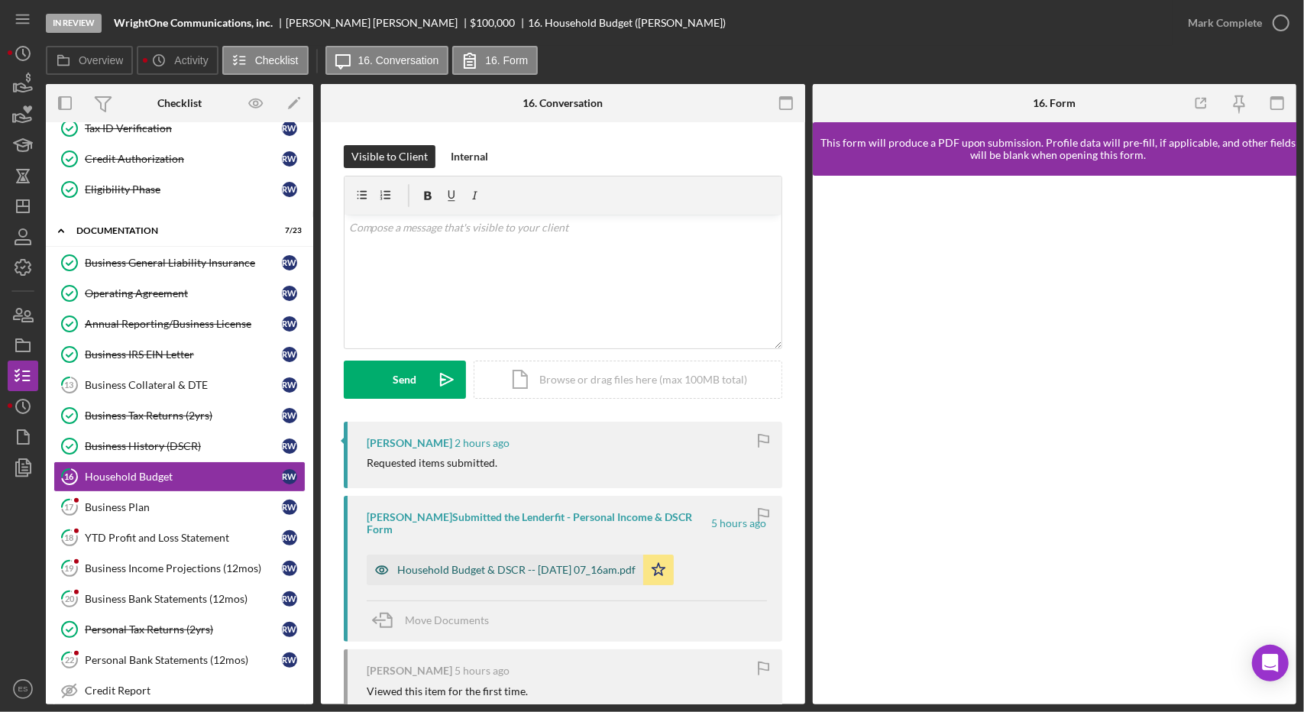
click at [585, 567] on div "Household Budget & DSCR -- [DATE] 07_16am.pdf" at bounding box center [516, 570] width 238 height 12
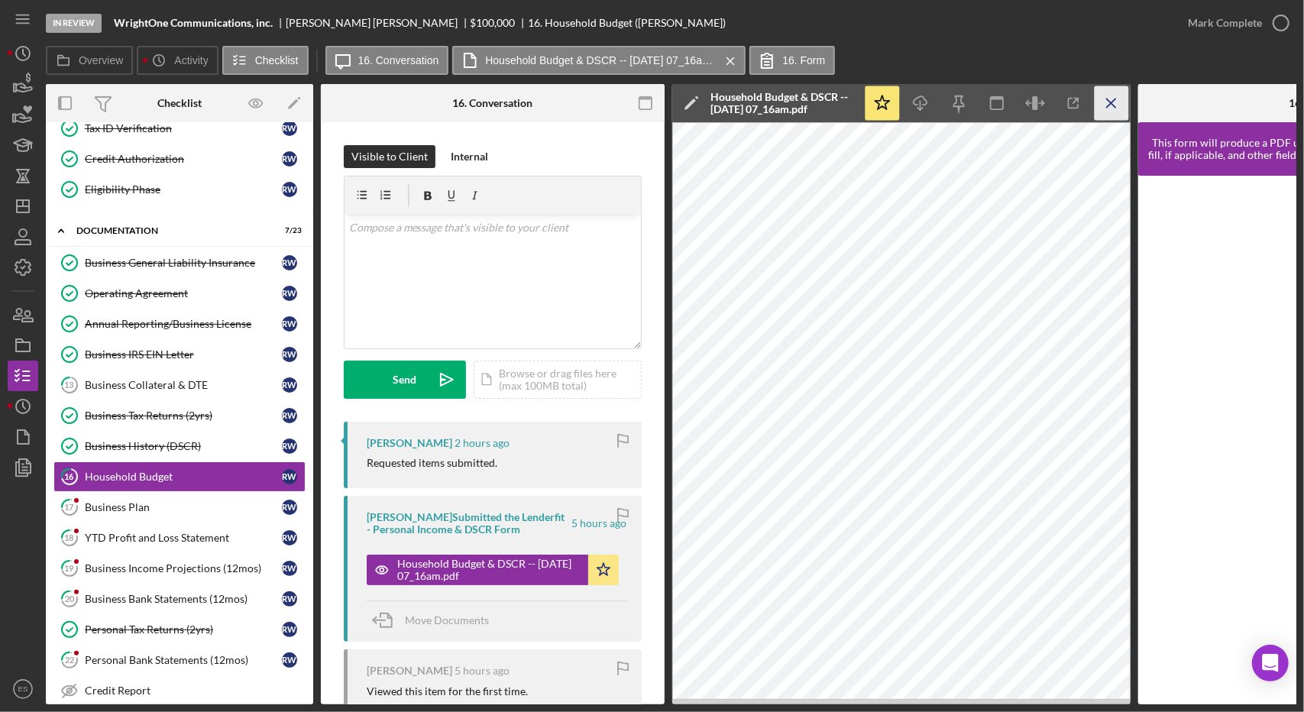
click at [1110, 106] on icon "Icon/Menu Close" at bounding box center [1112, 103] width 34 height 34
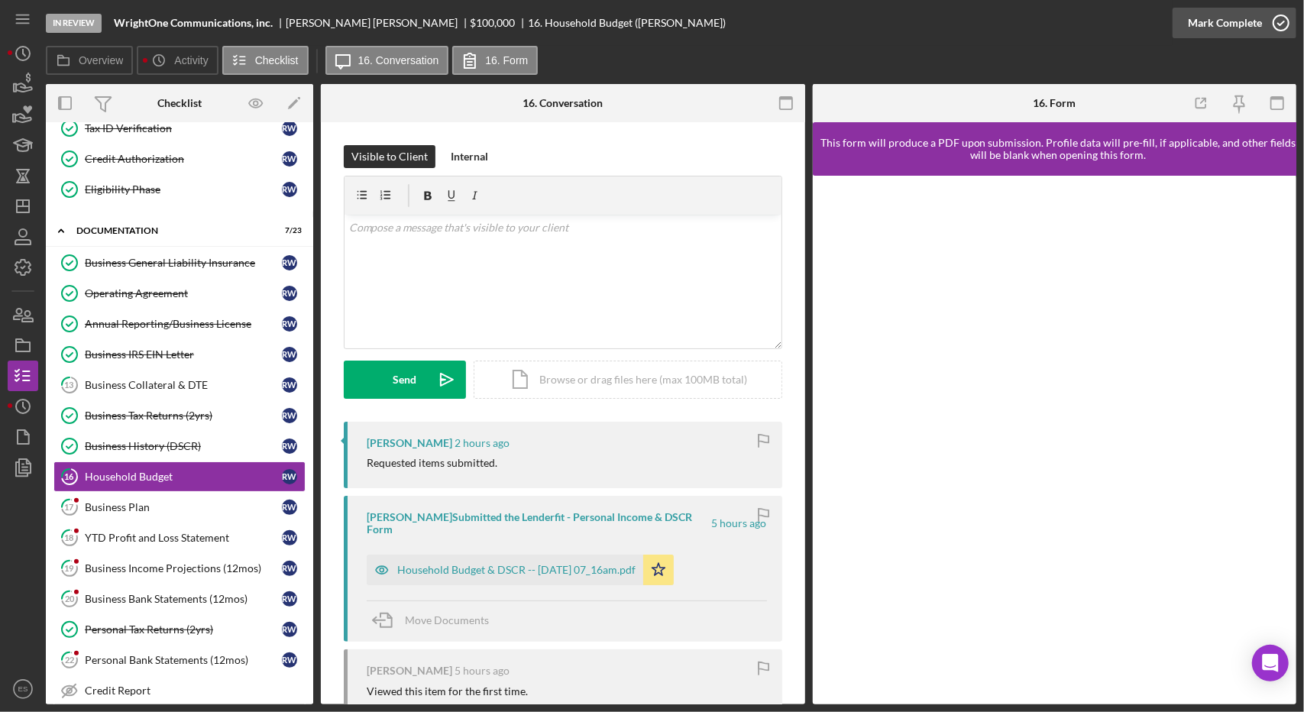
click at [1213, 30] on div "Mark Complete" at bounding box center [1225, 23] width 74 height 31
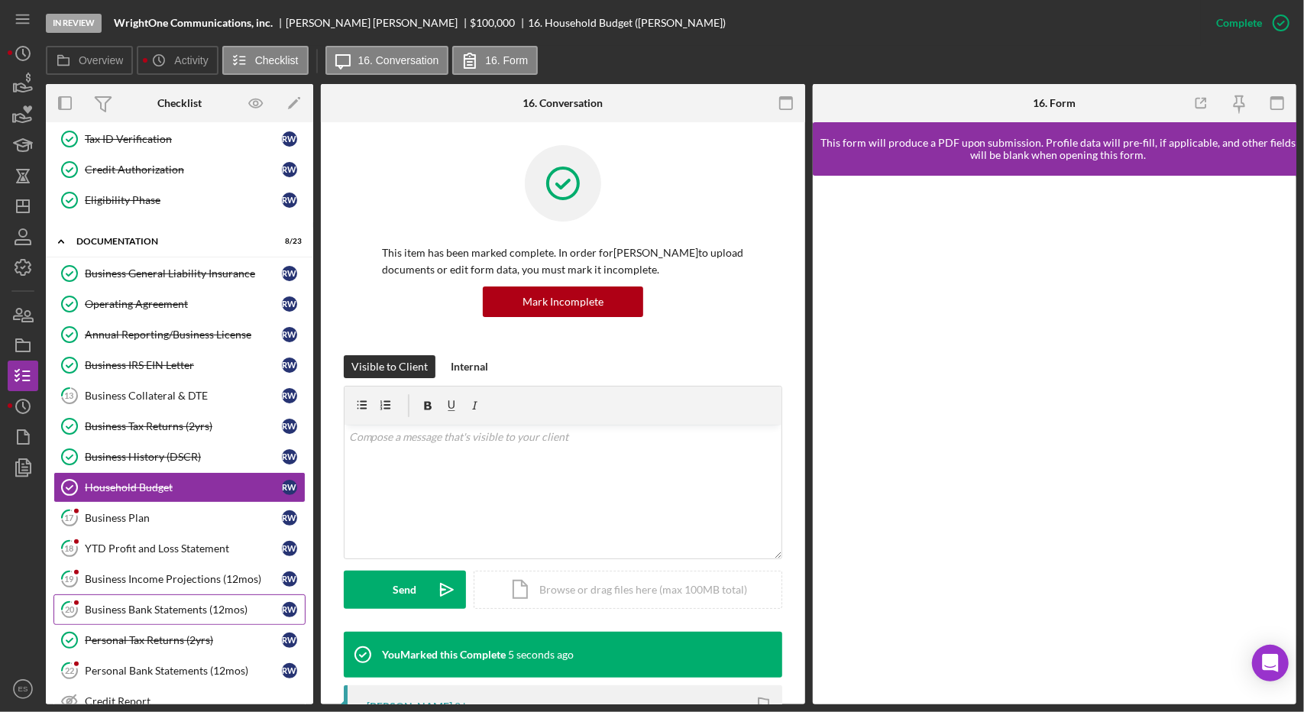
scroll to position [249, 0]
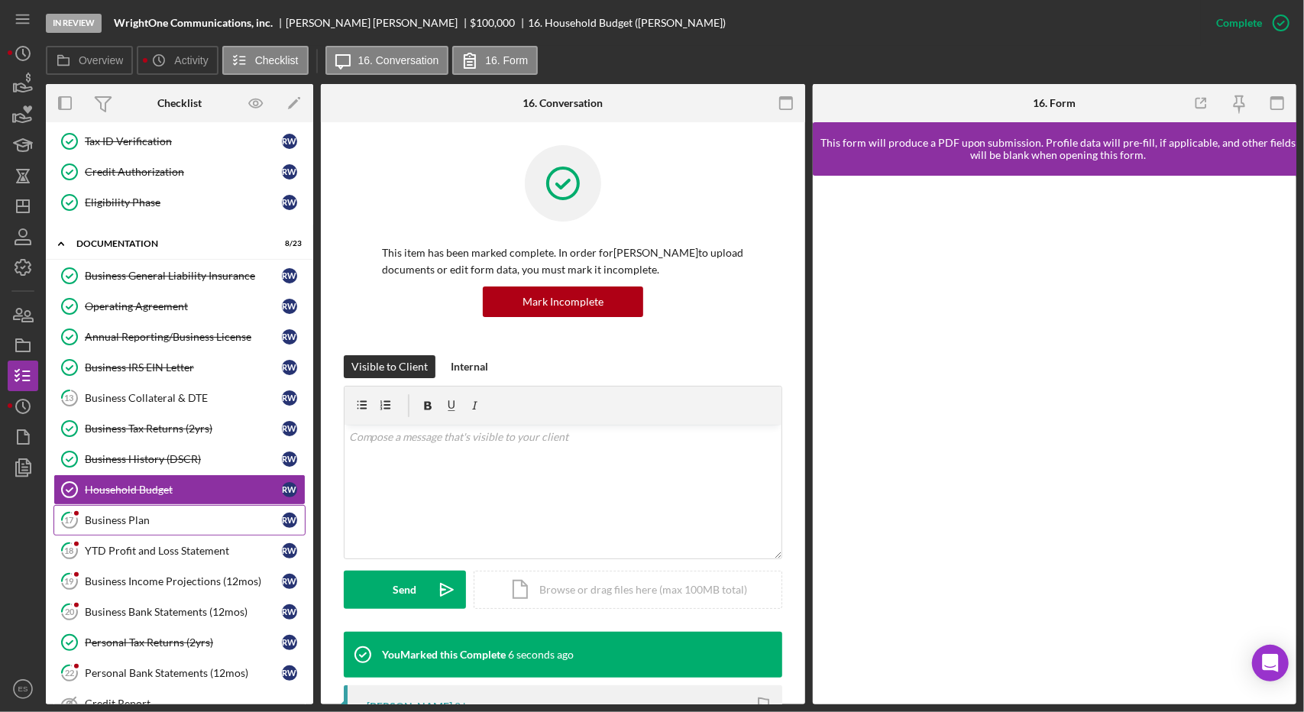
click at [113, 519] on link "17 Business Plan R W" at bounding box center [179, 520] width 252 height 31
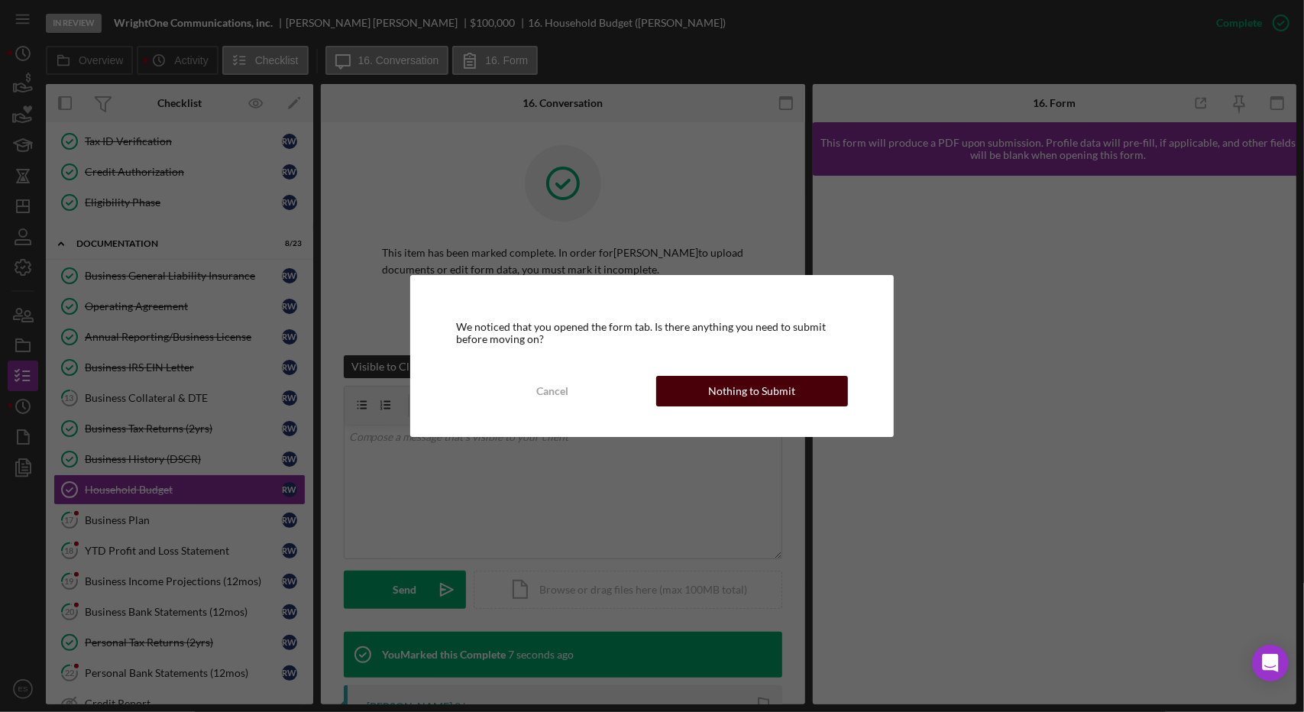
click at [737, 388] on div "Nothing to Submit" at bounding box center [751, 391] width 87 height 31
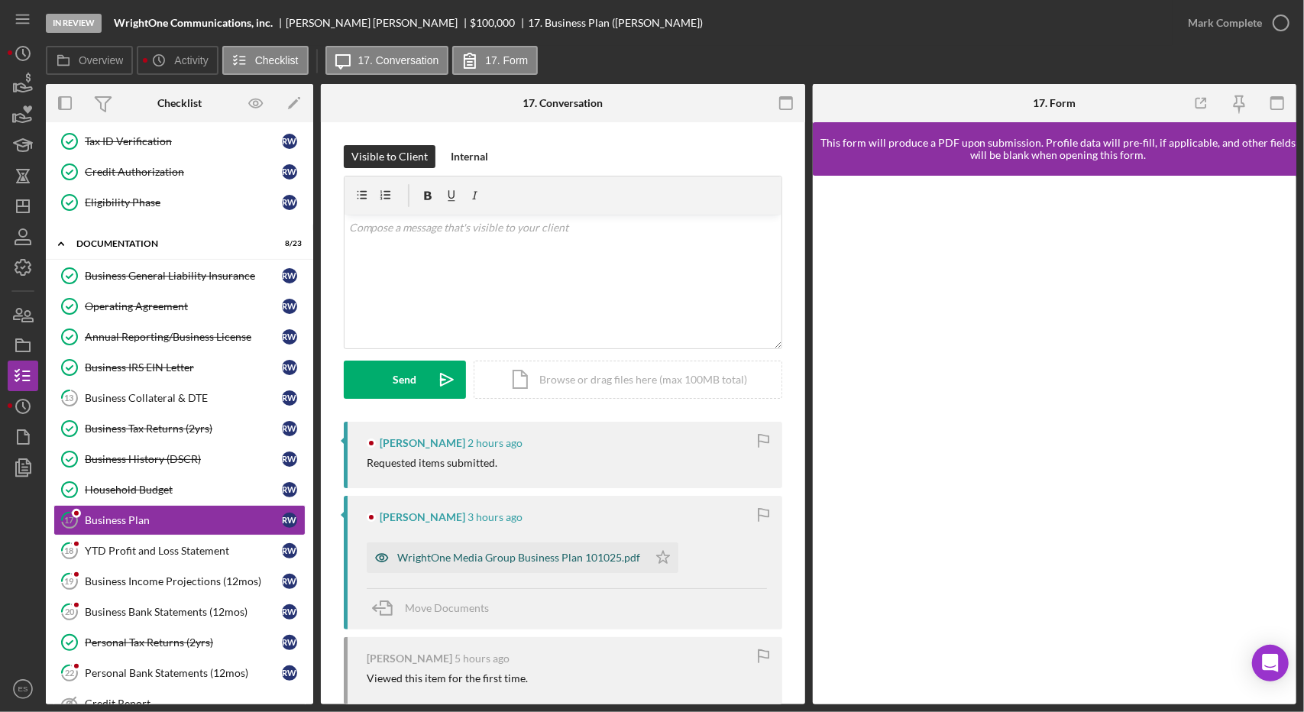
click at [501, 554] on div "WrightOne Media Group Business Plan 101025.pdf" at bounding box center [518, 558] width 243 height 12
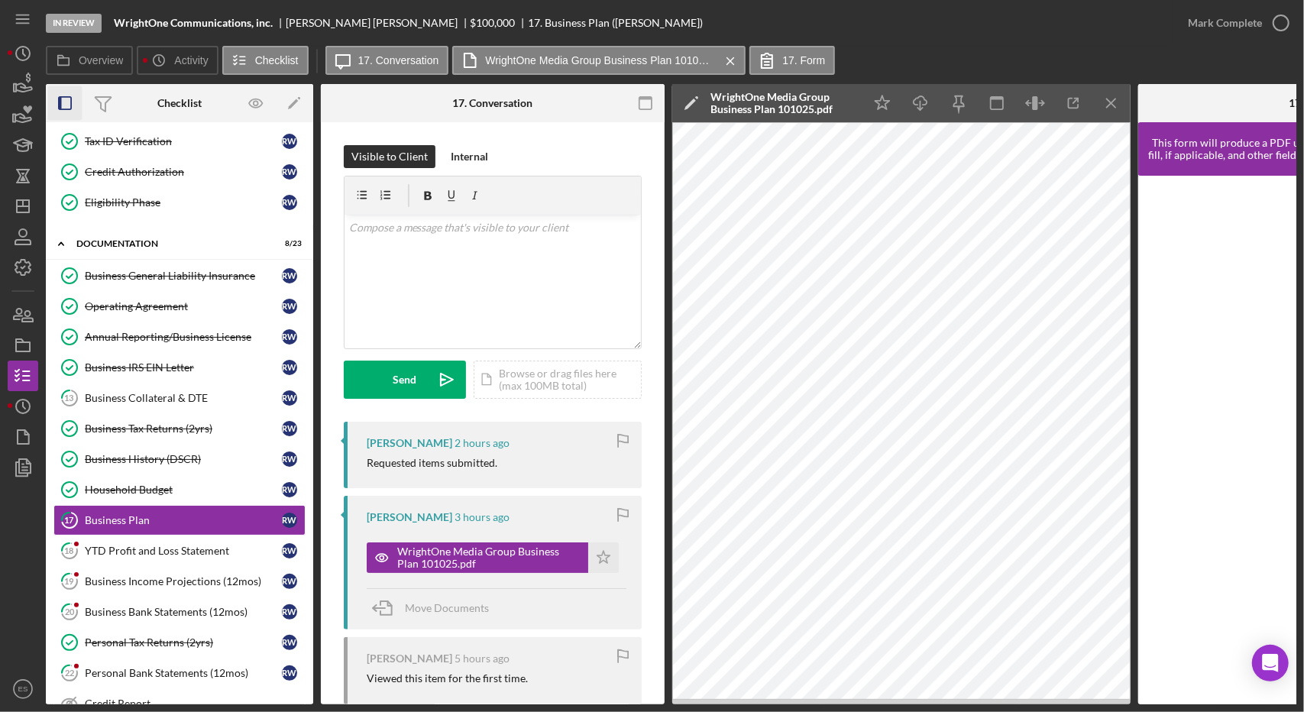
click at [70, 99] on icon "button" at bounding box center [65, 103] width 34 height 34
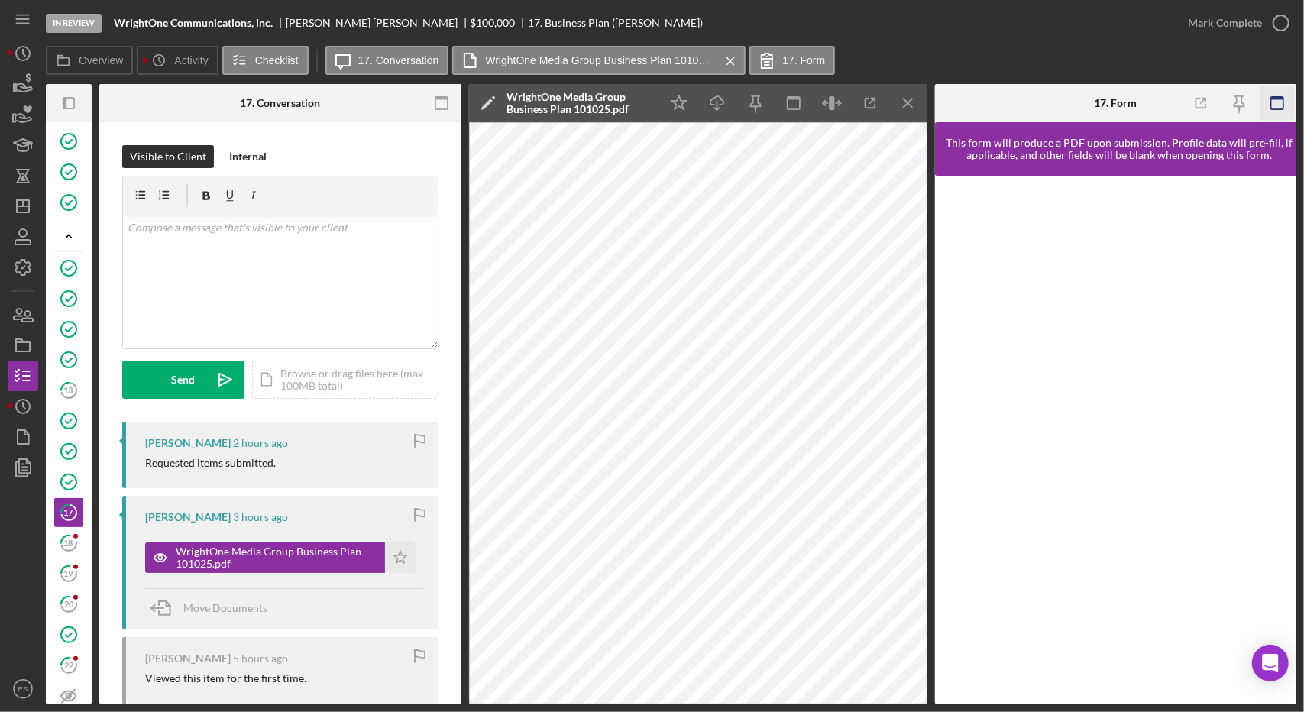
click at [1288, 97] on icon "button" at bounding box center [1277, 103] width 34 height 34
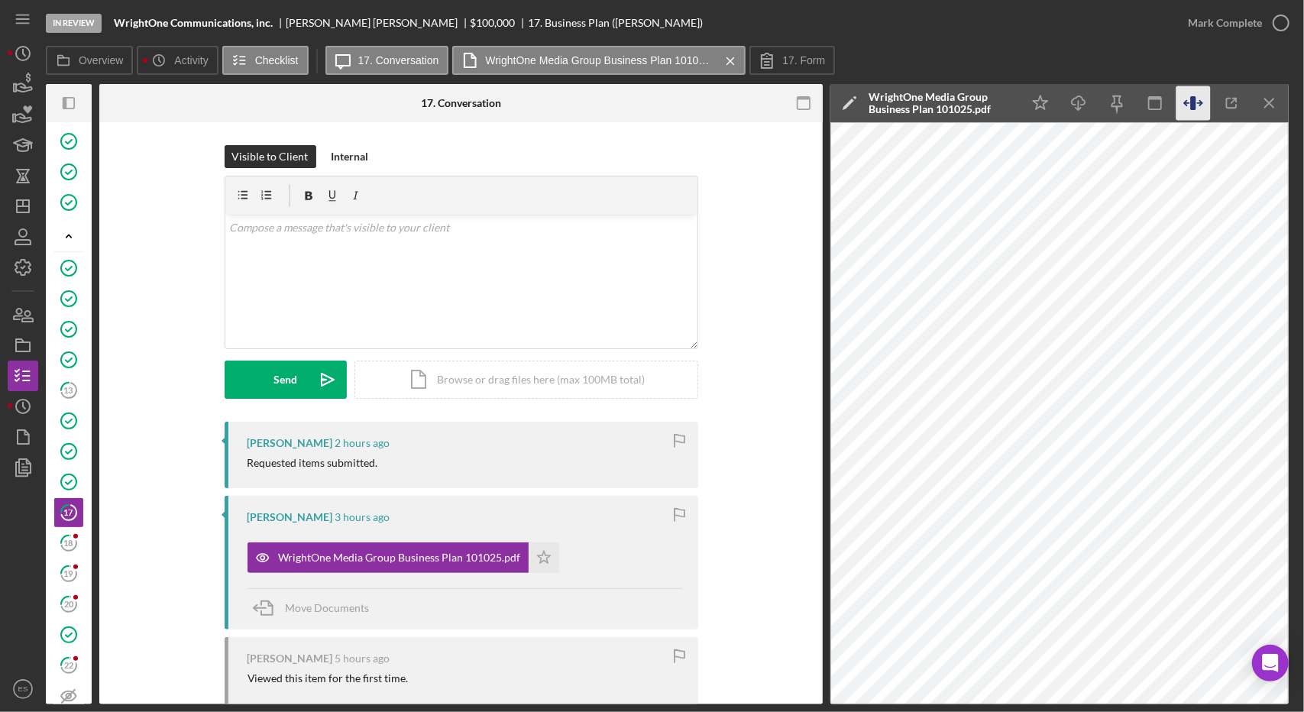
click at [1194, 102] on icon "button" at bounding box center [1193, 103] width 5 height 14
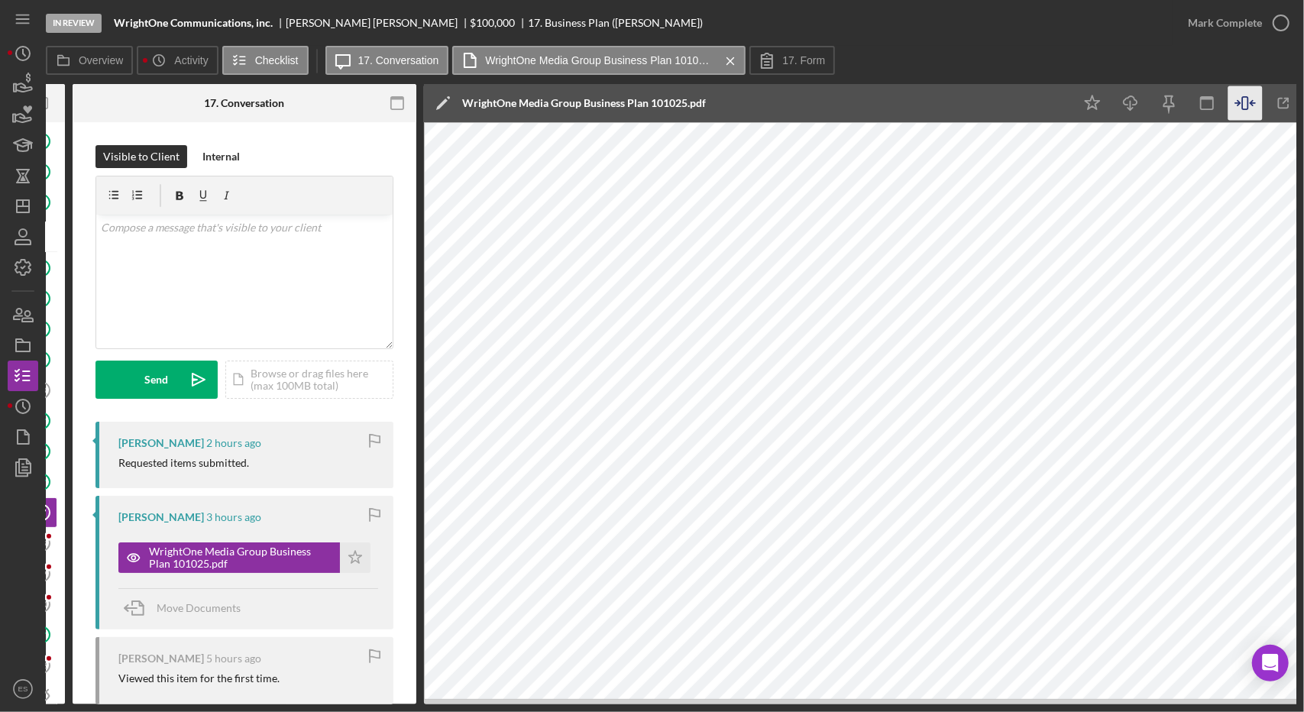
scroll to position [0, 28]
